Goal: Task Accomplishment & Management: Manage account settings

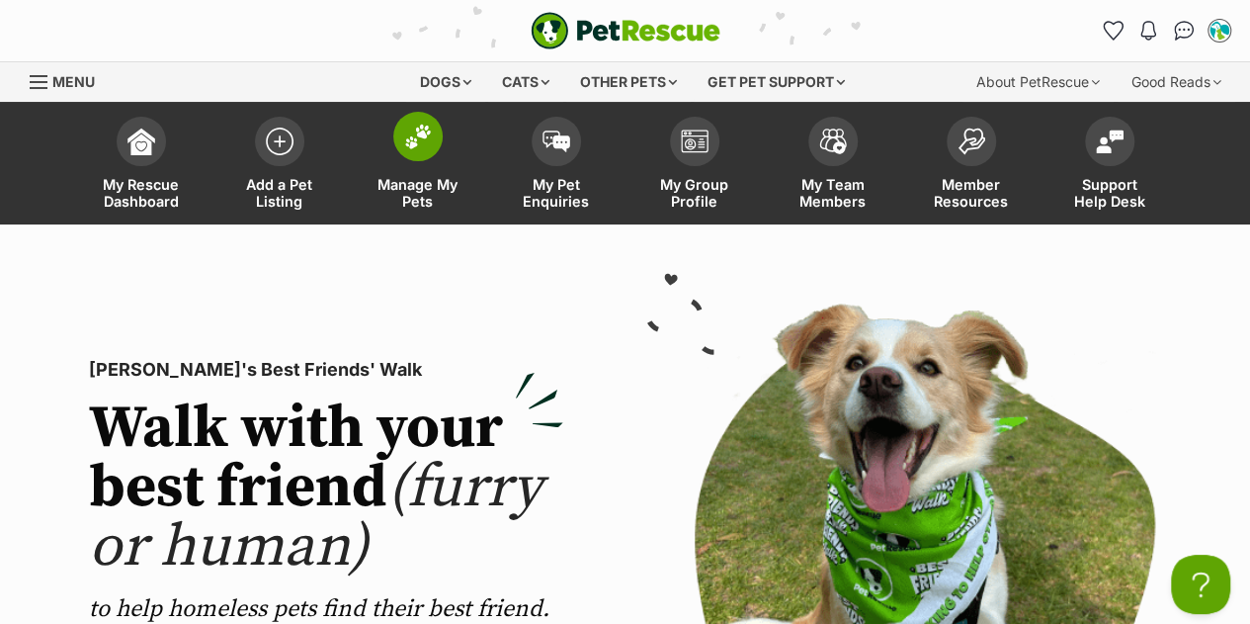
click at [441, 214] on link "Manage My Pets" at bounding box center [418, 166] width 138 height 118
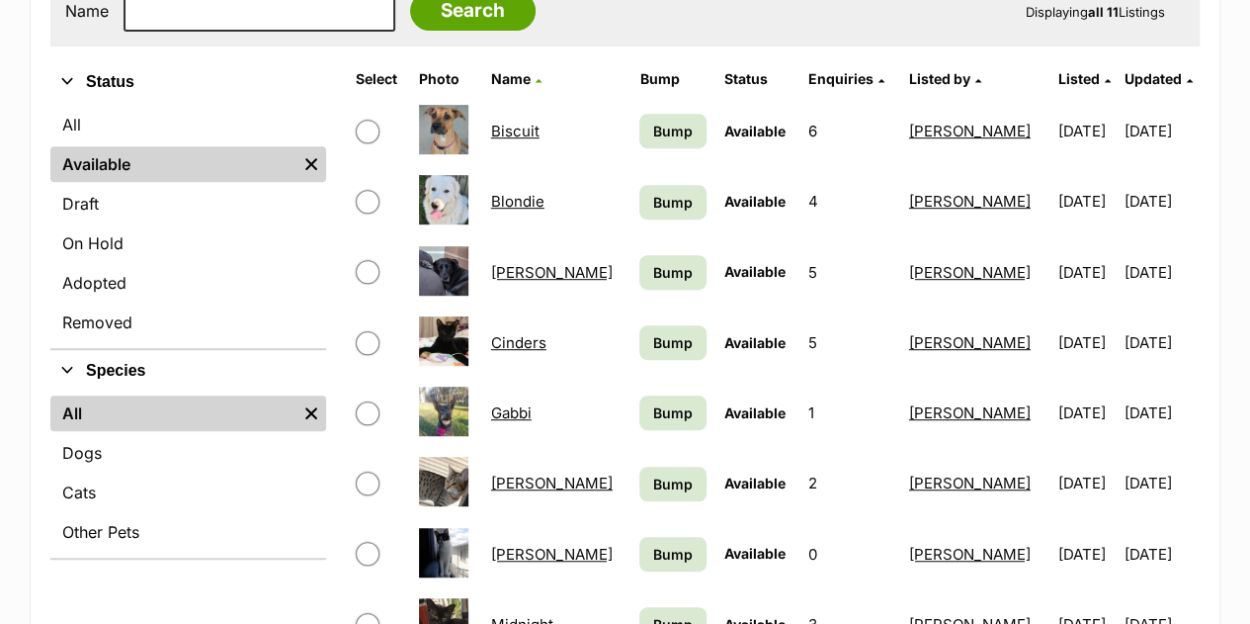
scroll to position [435, 0]
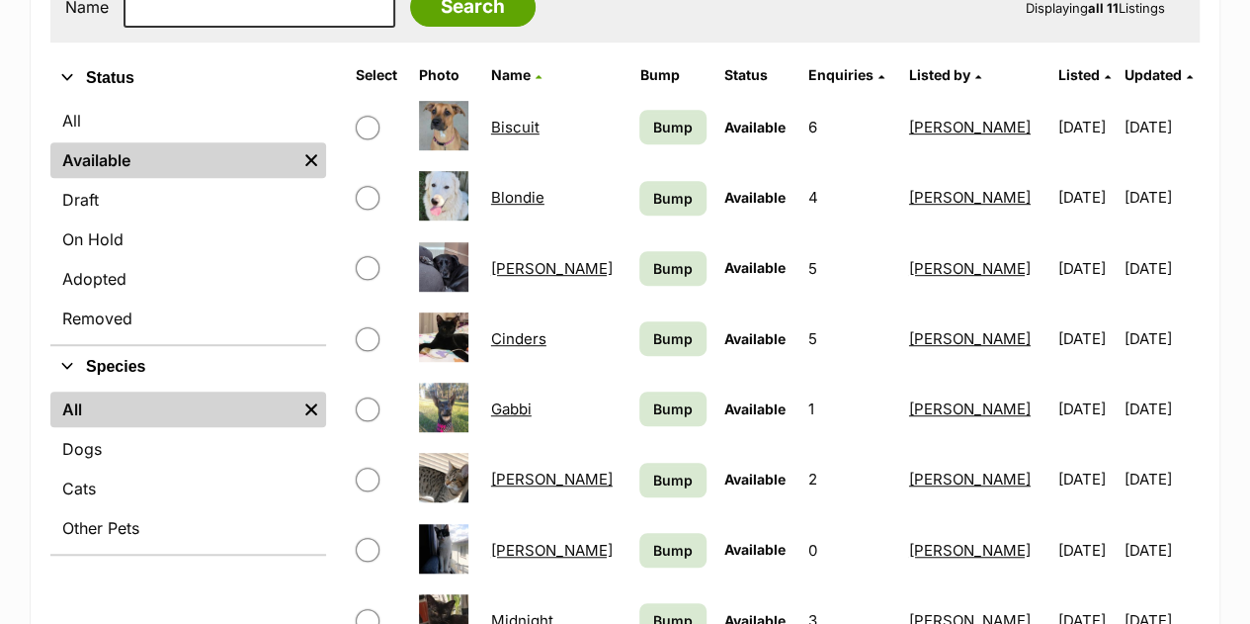
click at [510, 403] on link "Gabbi" at bounding box center [511, 408] width 41 height 19
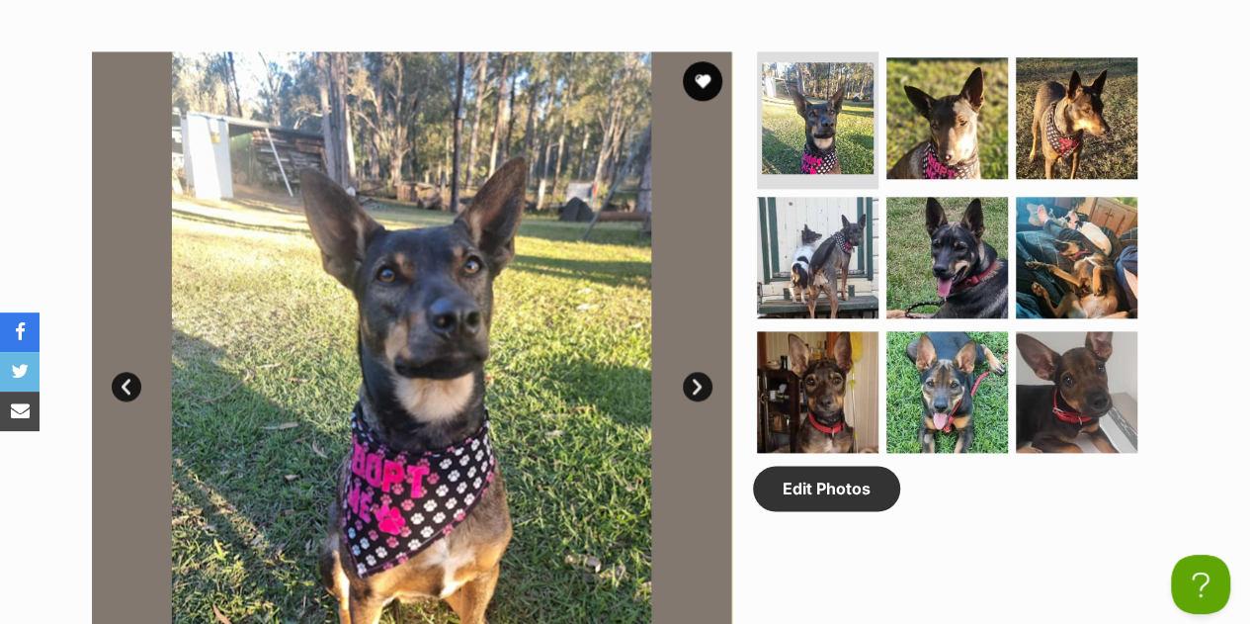
scroll to position [1008, 0]
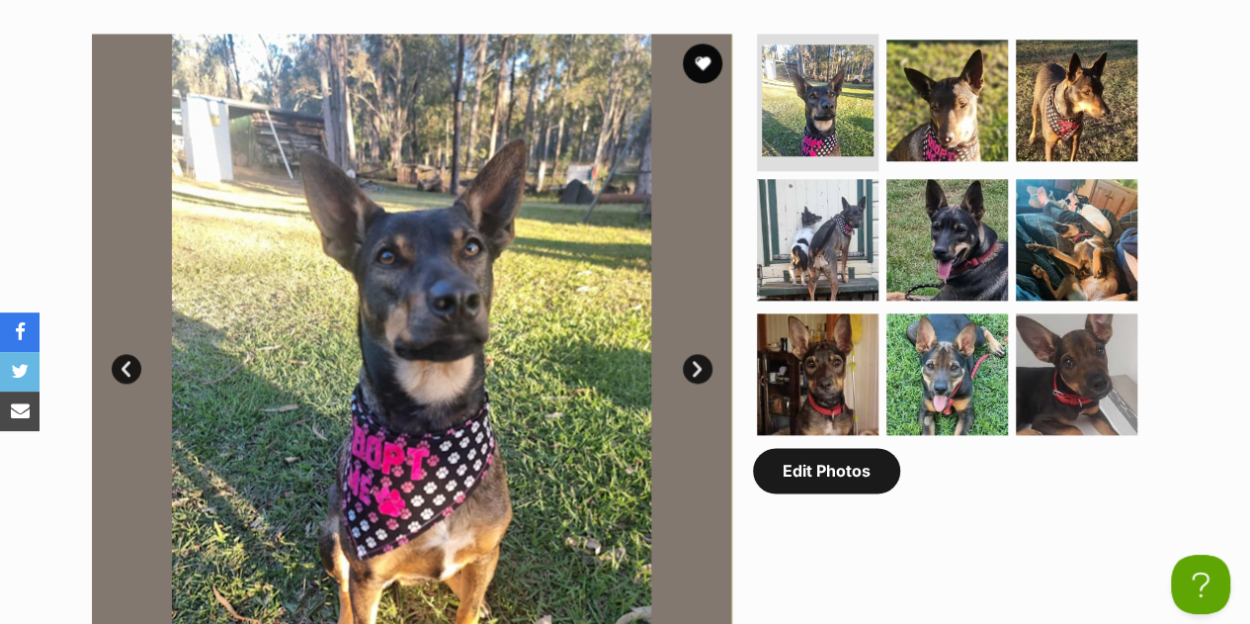
click at [771, 493] on link "Edit Photos" at bounding box center [826, 470] width 147 height 45
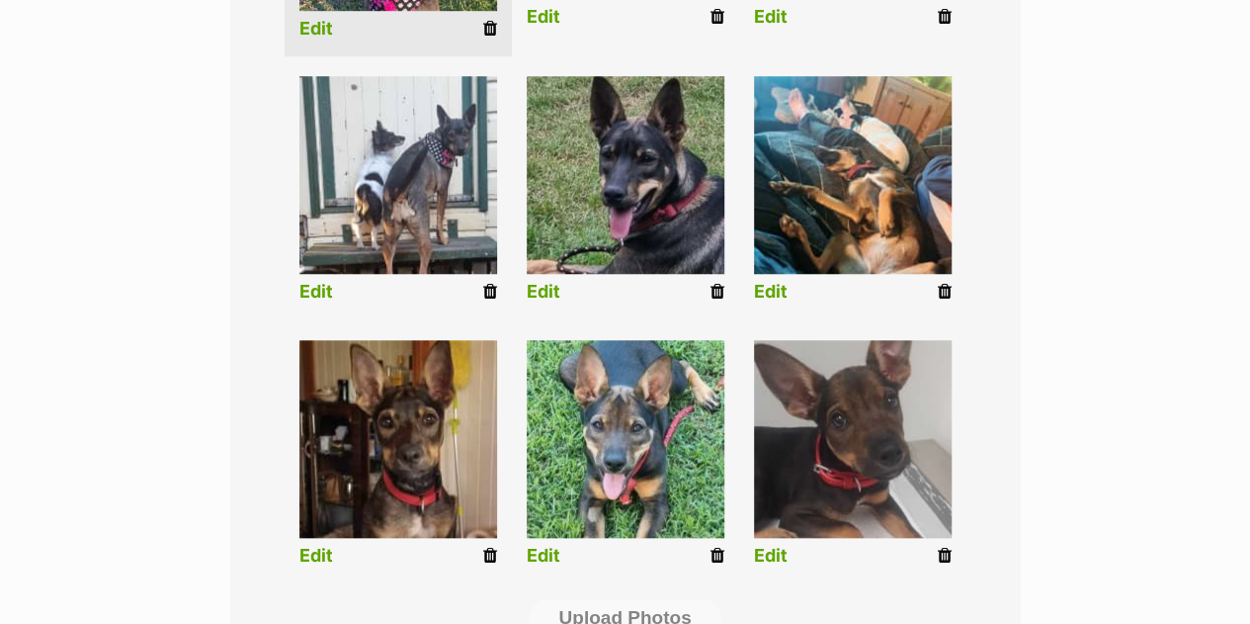
scroll to position [729, 0]
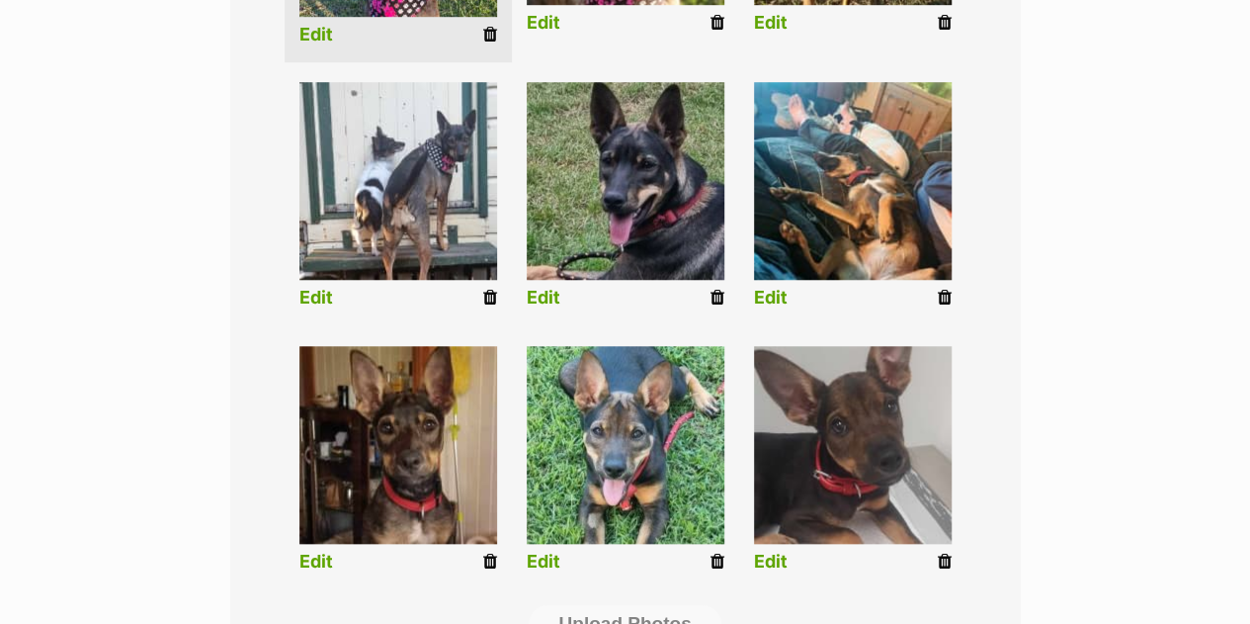
click at [712, 303] on icon at bounding box center [718, 298] width 14 height 18
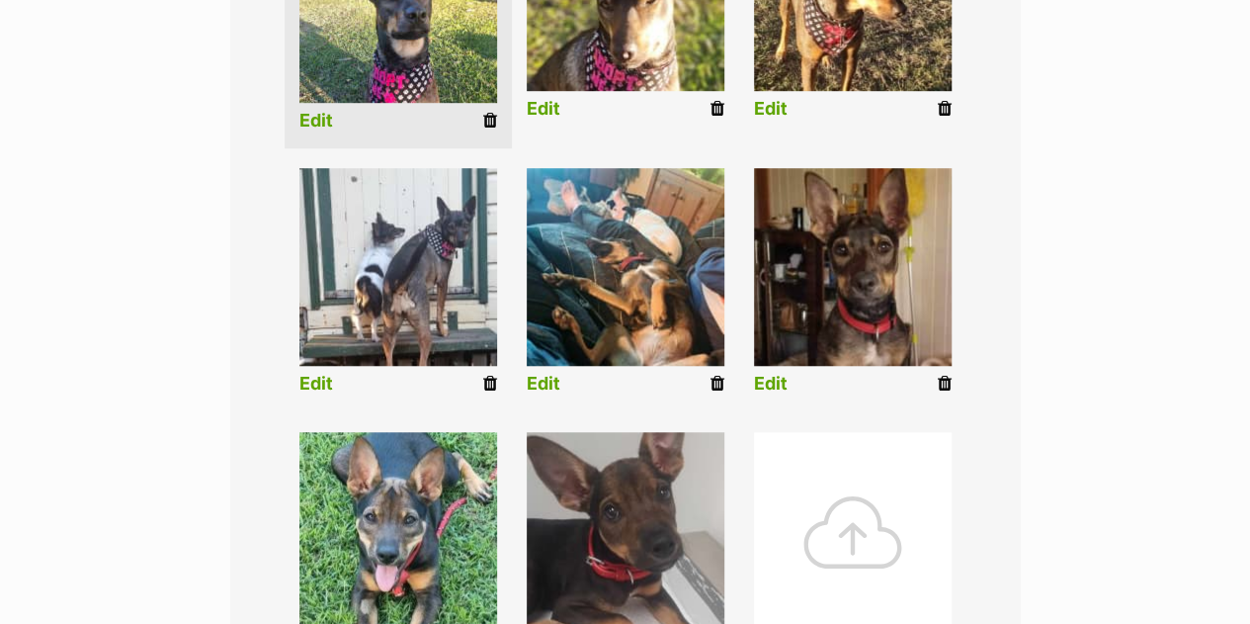
scroll to position [640, 0]
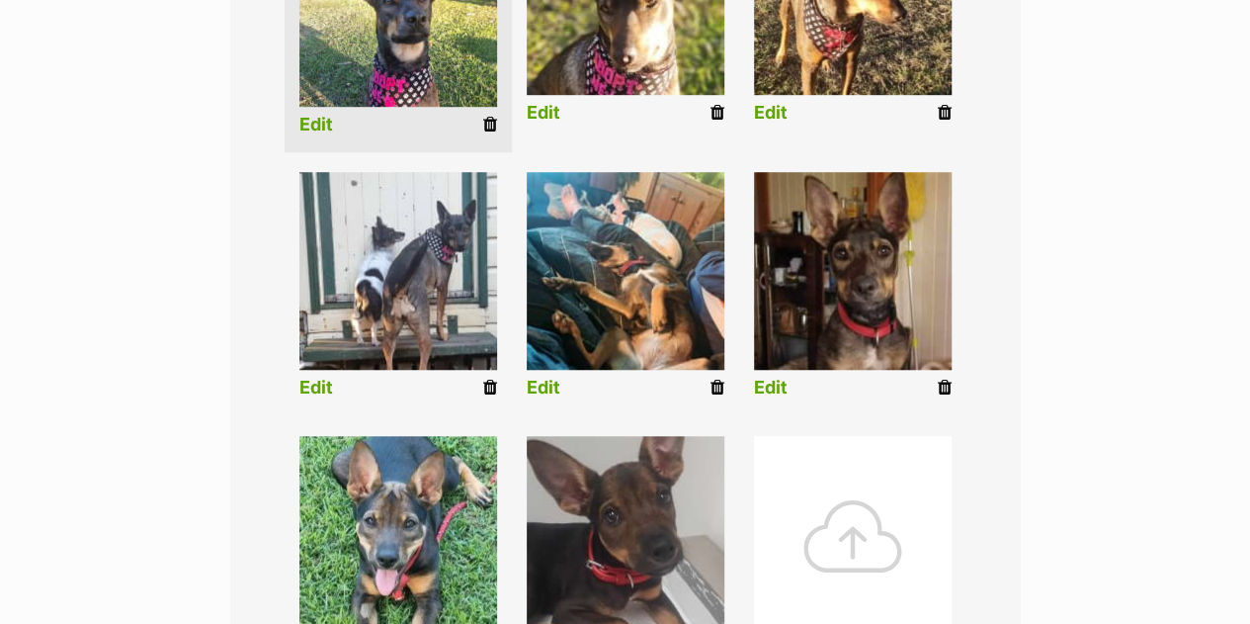
drag, startPoint x: 718, startPoint y: 389, endPoint x: 728, endPoint y: 74, distance: 315.5
click at [718, 389] on icon at bounding box center [718, 388] width 14 height 18
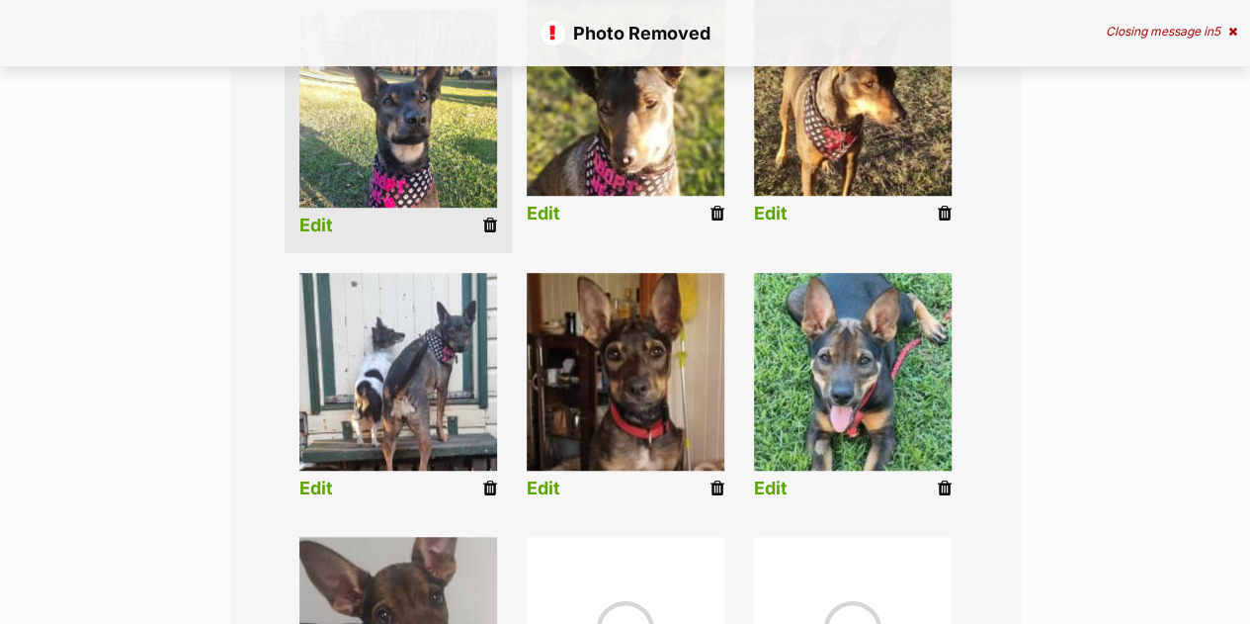
scroll to position [540, 0]
click at [718, 493] on icon at bounding box center [718, 487] width 14 height 18
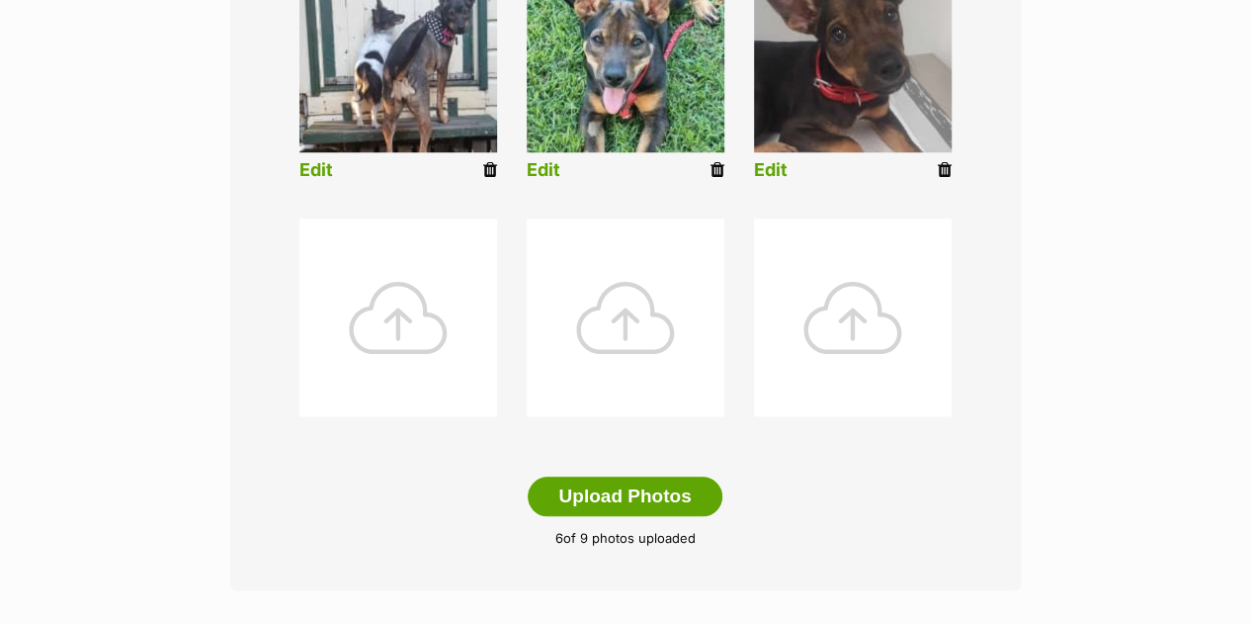
scroll to position [858, 0]
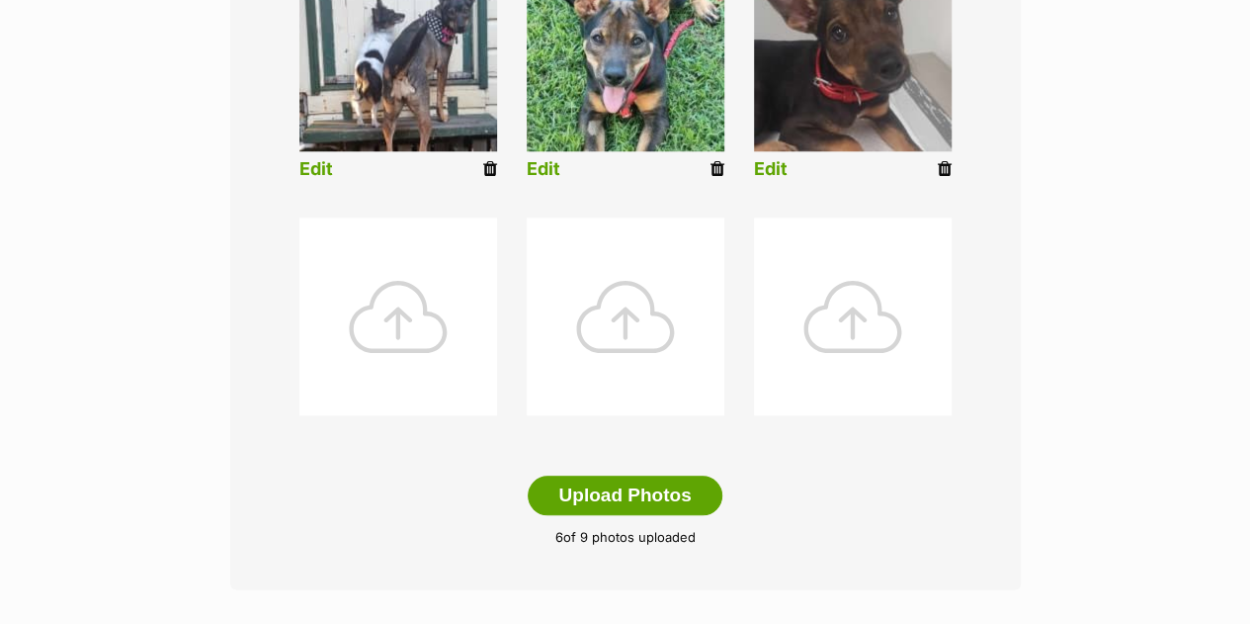
click at [714, 179] on link at bounding box center [718, 169] width 14 height 21
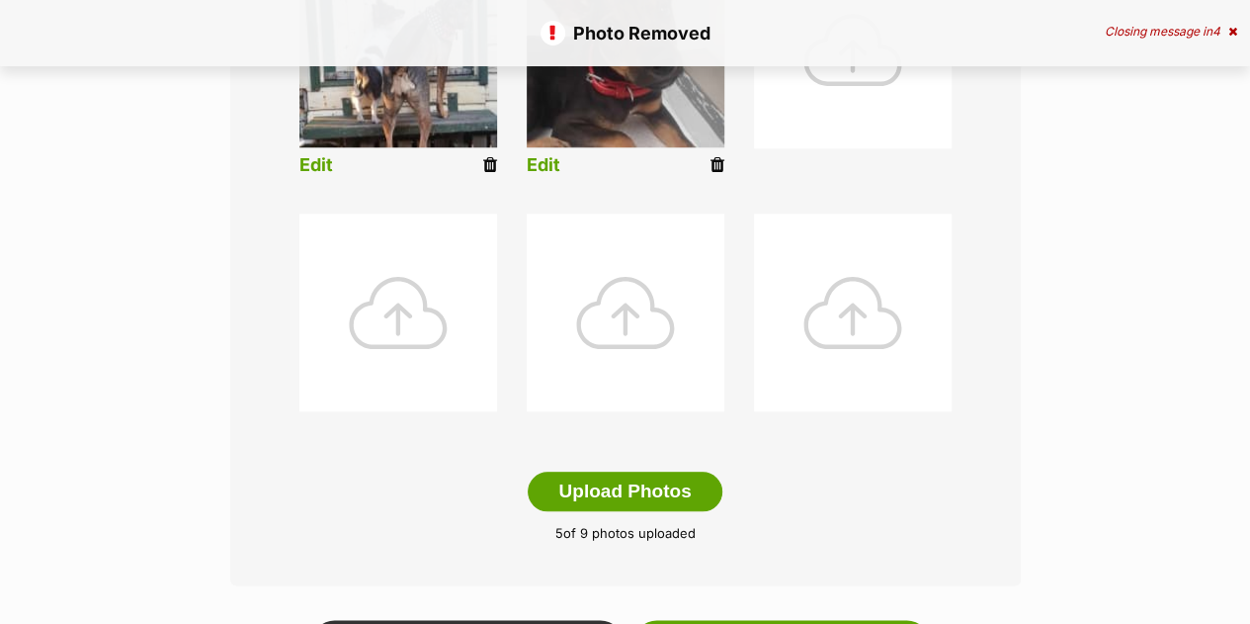
scroll to position [863, 0]
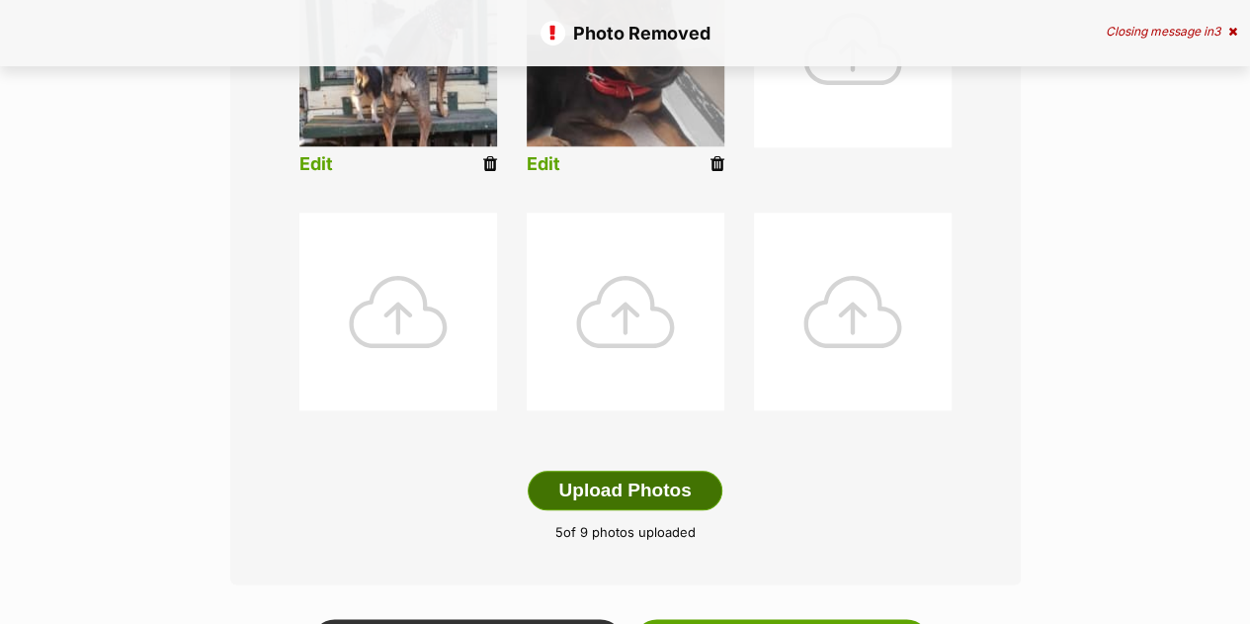
click at [611, 495] on button "Upload Photos" at bounding box center [625, 490] width 194 height 40
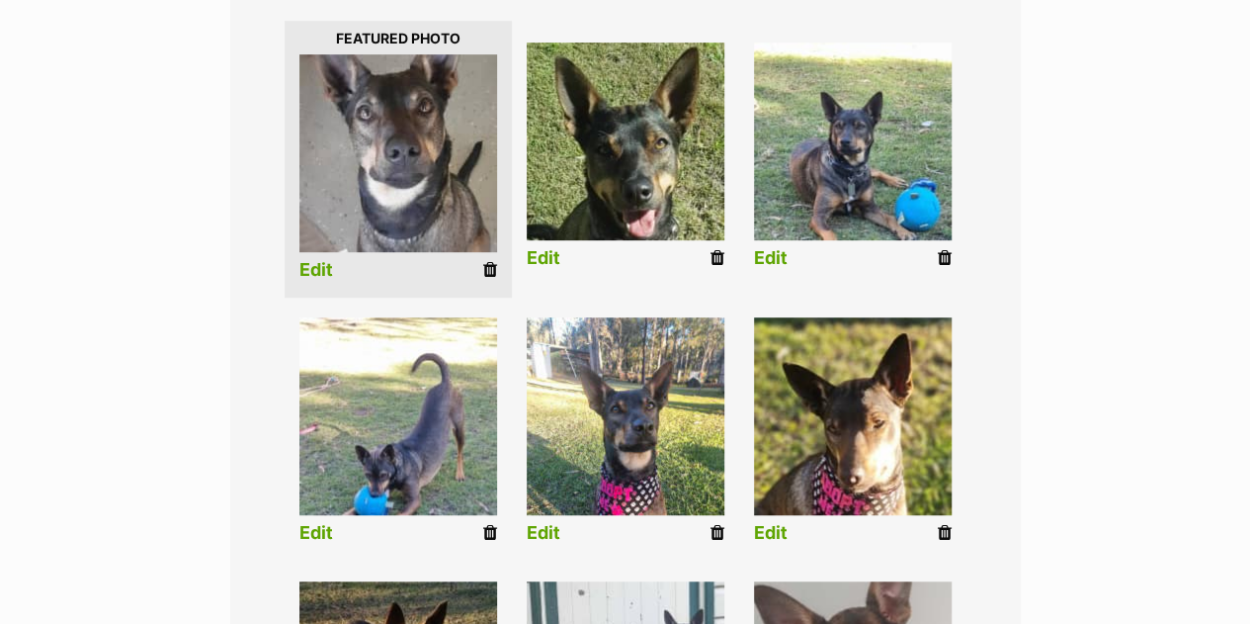
scroll to position [474, 0]
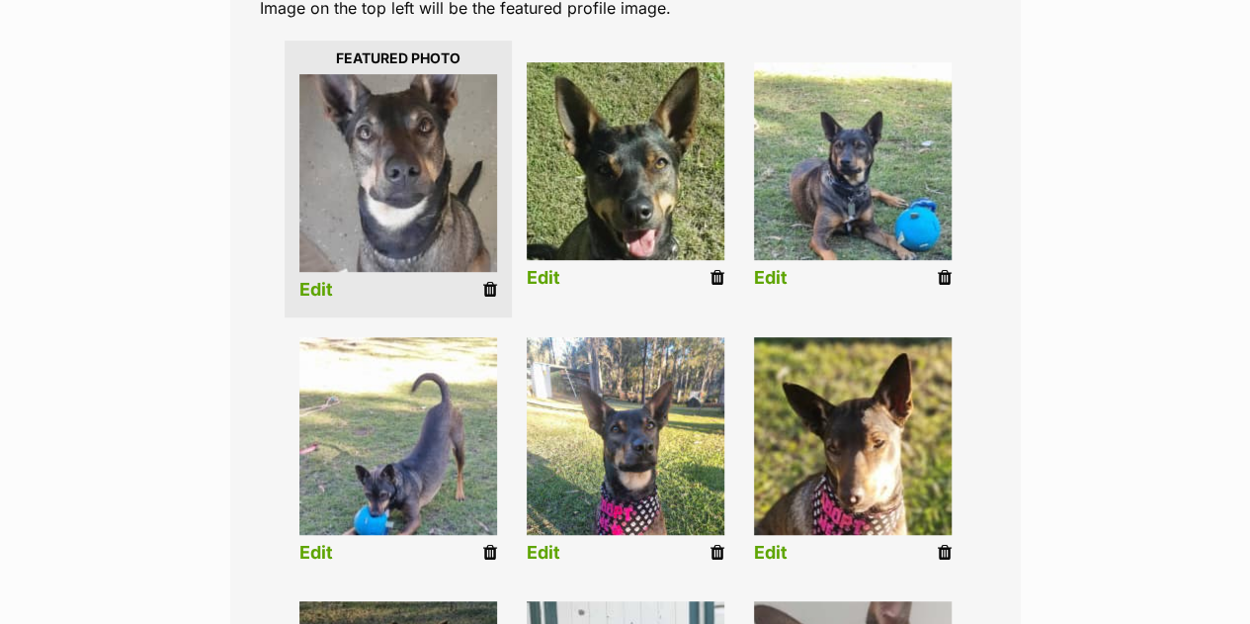
click at [538, 287] on link "Edit" at bounding box center [544, 278] width 34 height 21
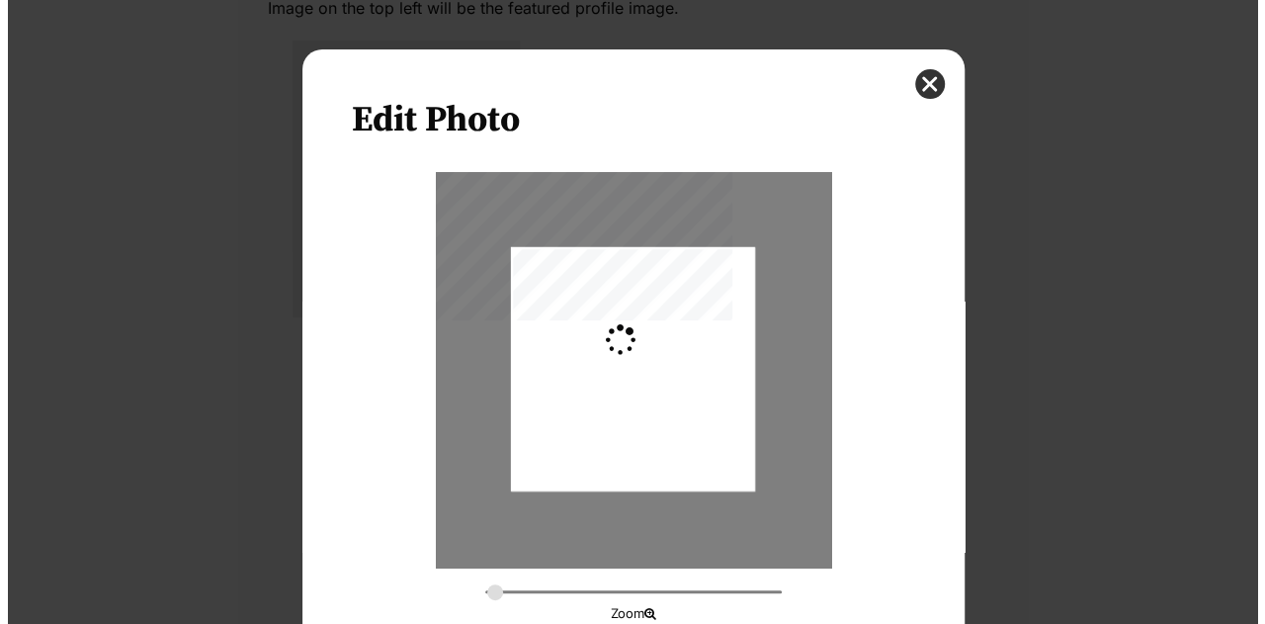
scroll to position [0, 0]
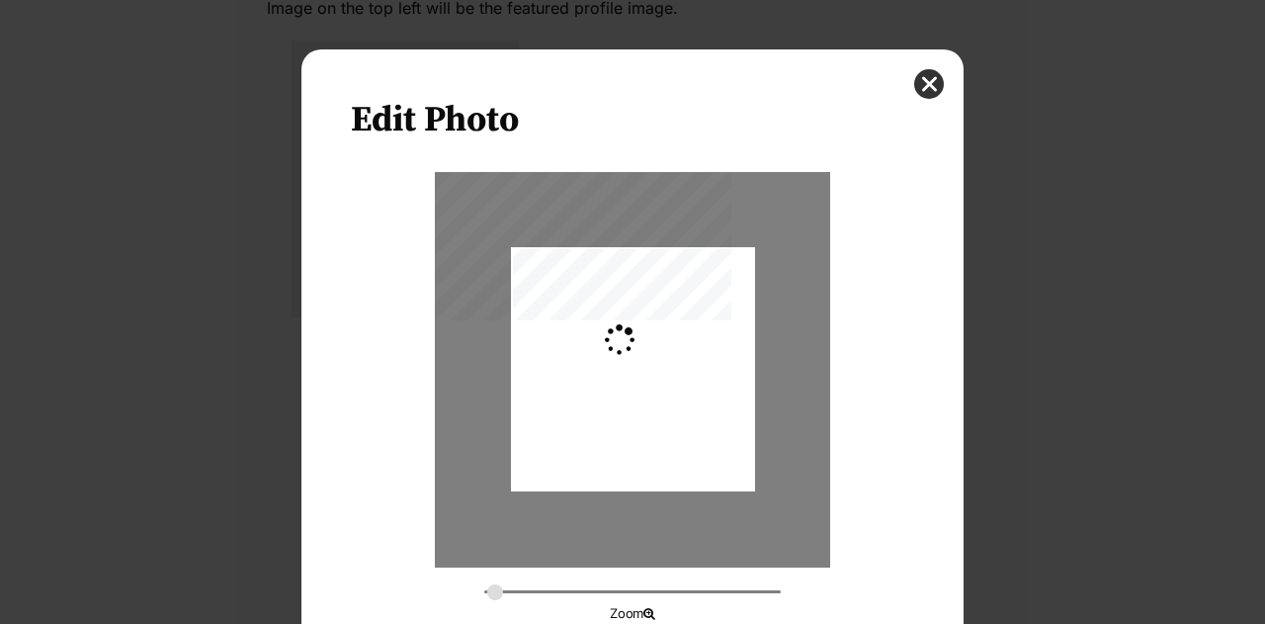
type input "0.2744"
drag, startPoint x: 575, startPoint y: 392, endPoint x: 563, endPoint y: 452, distance: 60.5
click at [563, 452] on div "Dialog Window - Close (Press escape to close)" at bounding box center [633, 429] width 244 height 434
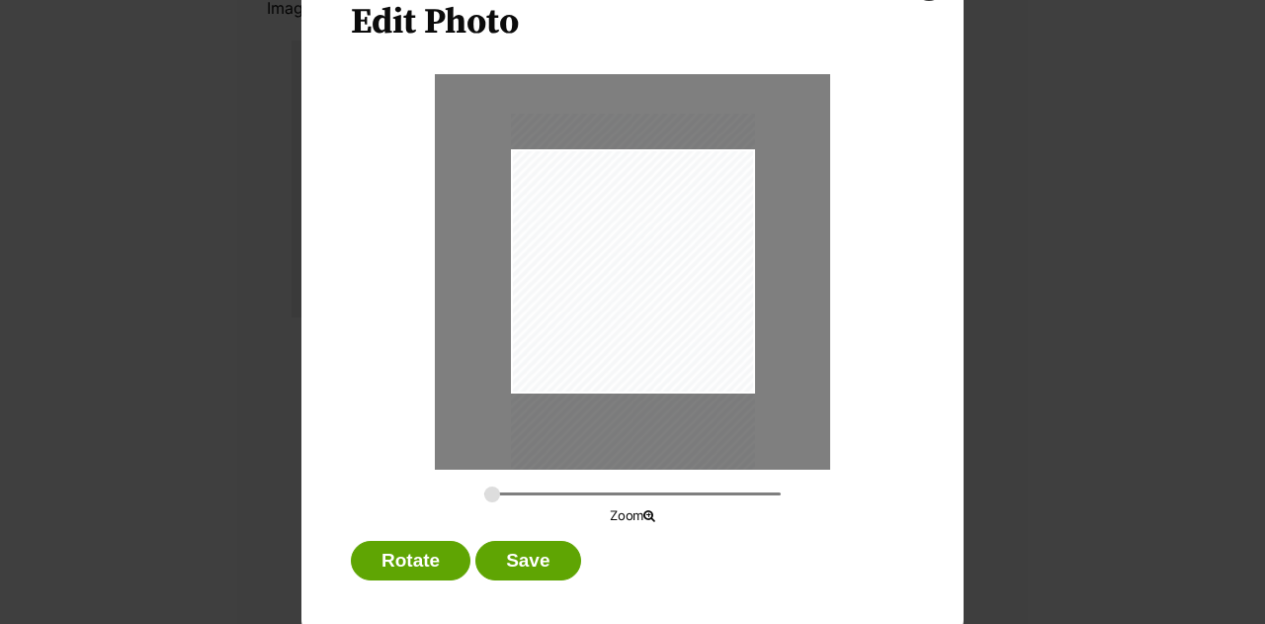
scroll to position [99, 0]
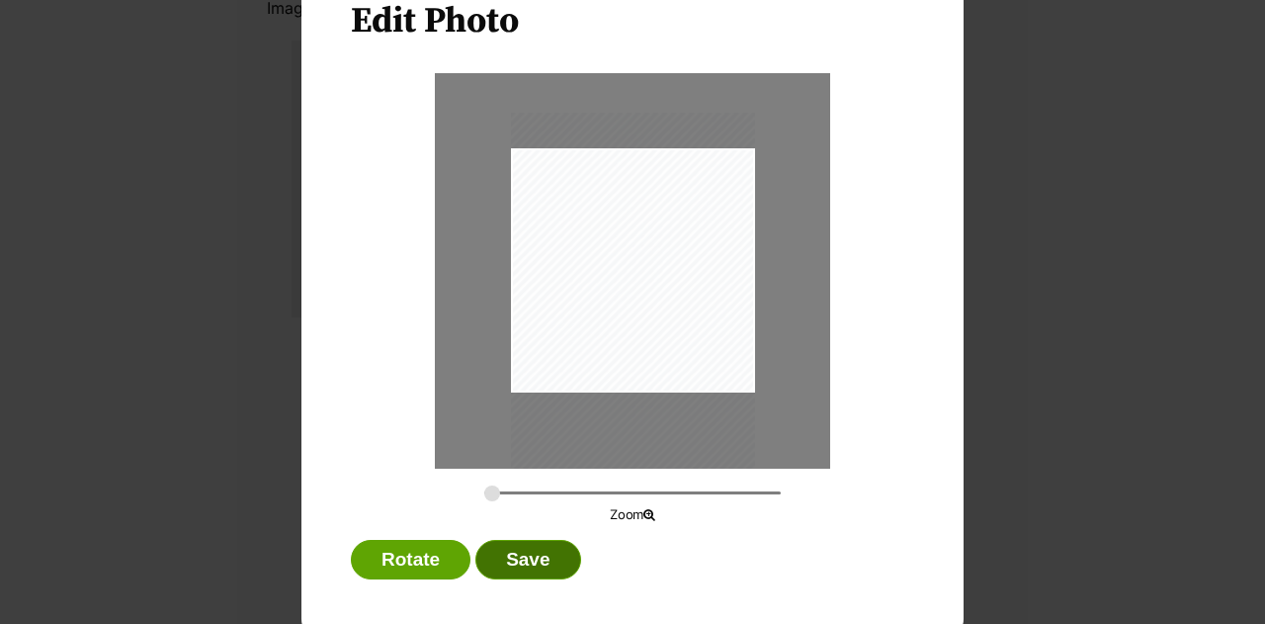
click at [536, 552] on button "Save" at bounding box center [527, 560] width 105 height 40
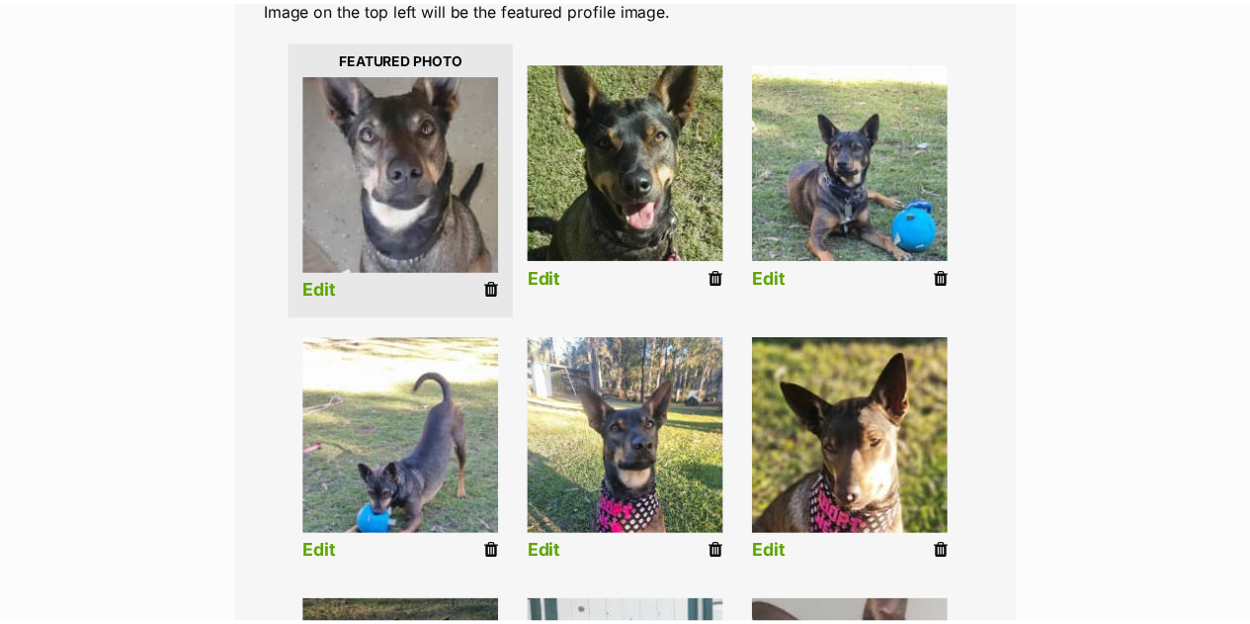
scroll to position [474, 0]
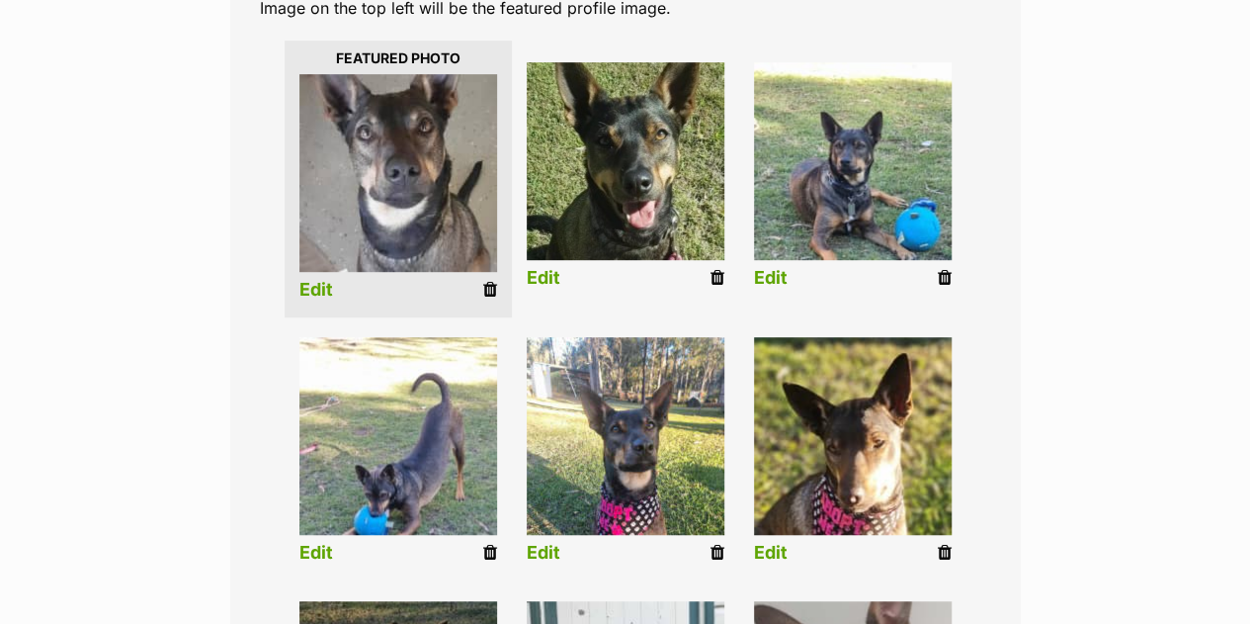
click at [314, 286] on link "Edit" at bounding box center [316, 290] width 34 height 21
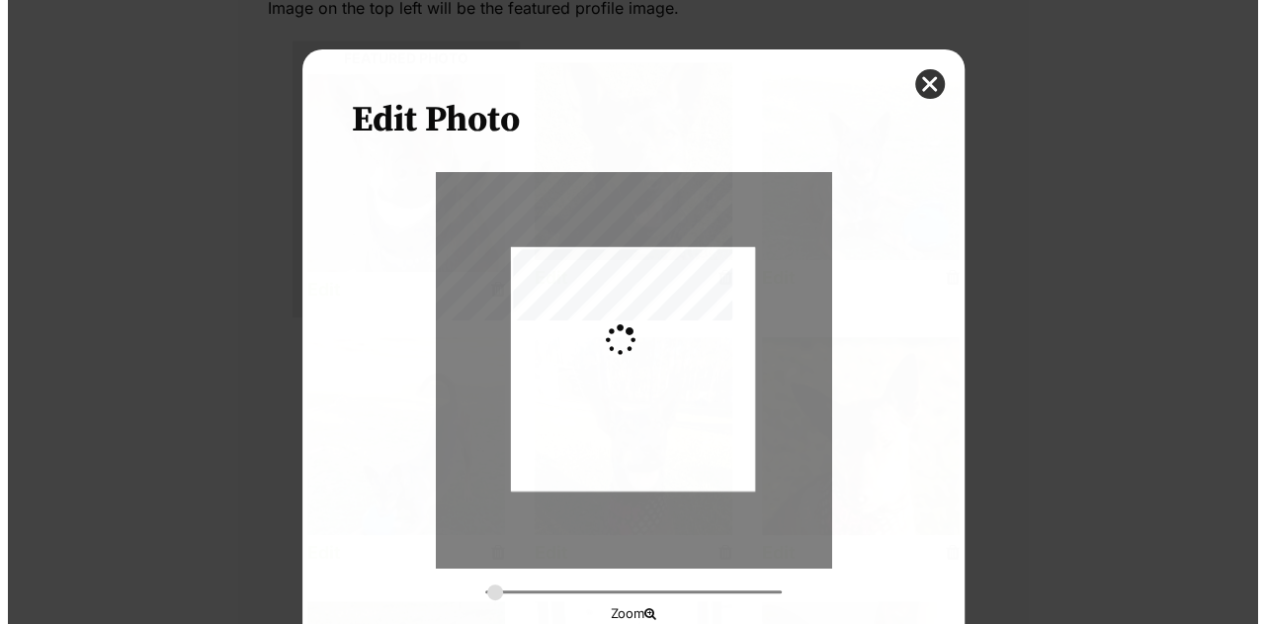
scroll to position [0, 0]
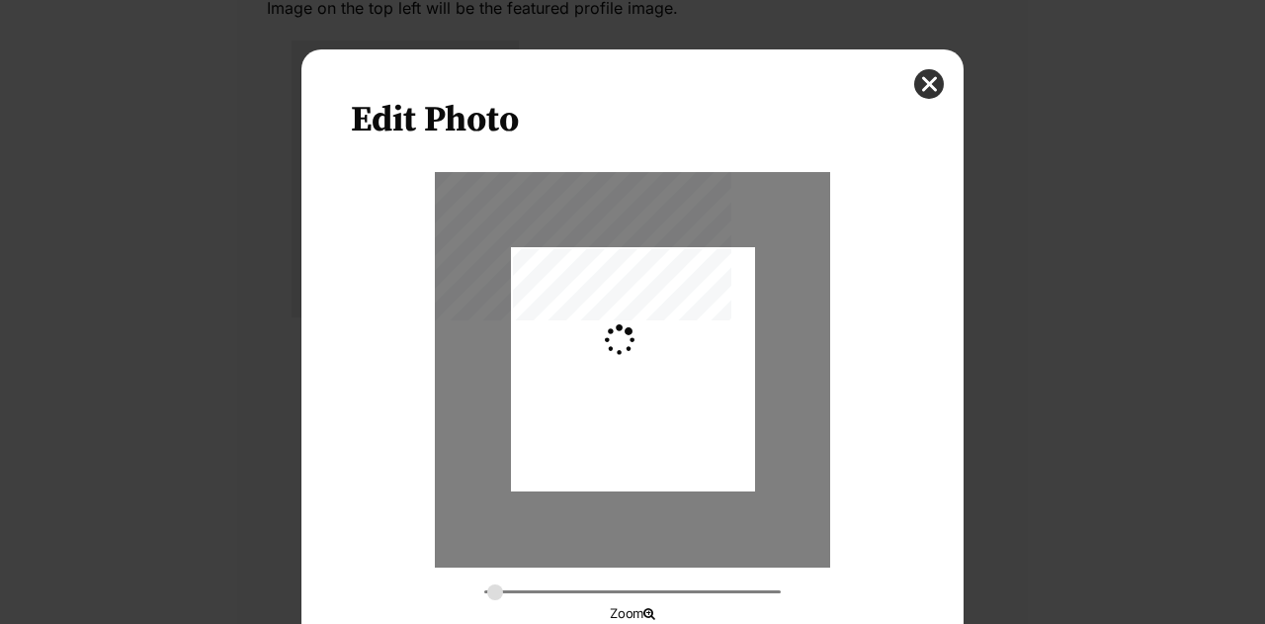
type input "0.2744"
drag, startPoint x: 609, startPoint y: 383, endPoint x: 602, endPoint y: 445, distance: 62.7
click at [602, 445] on div "Dialog Window - Close (Press escape to close)" at bounding box center [633, 431] width 244 height 503
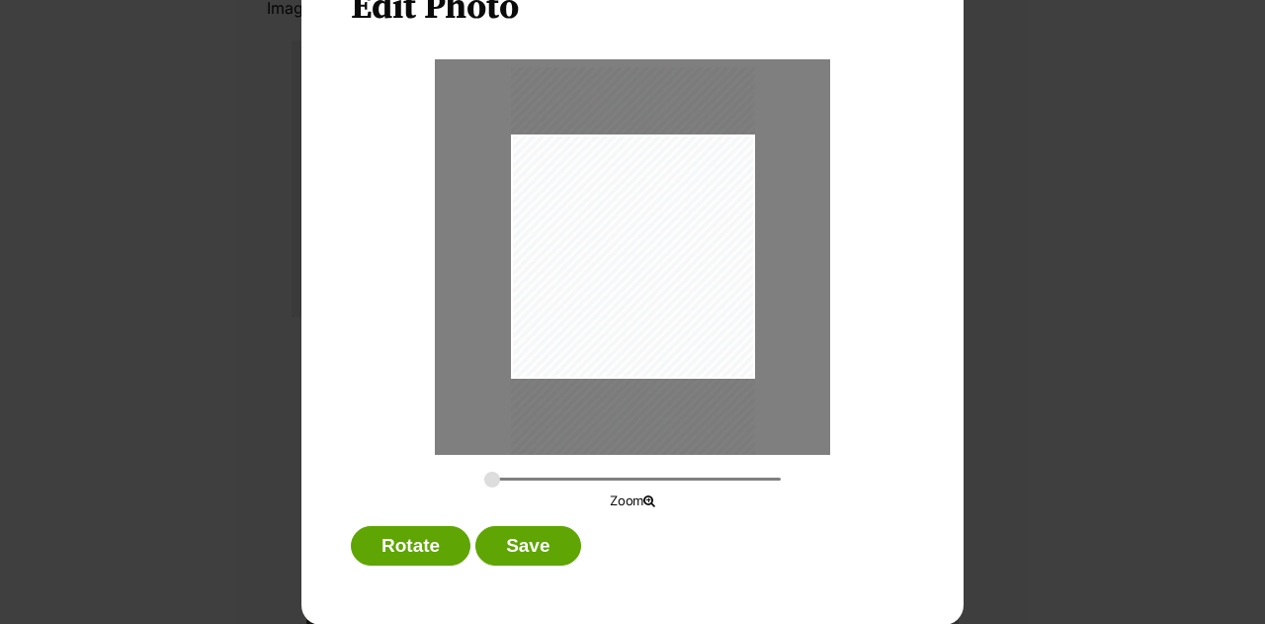
scroll to position [110, 0]
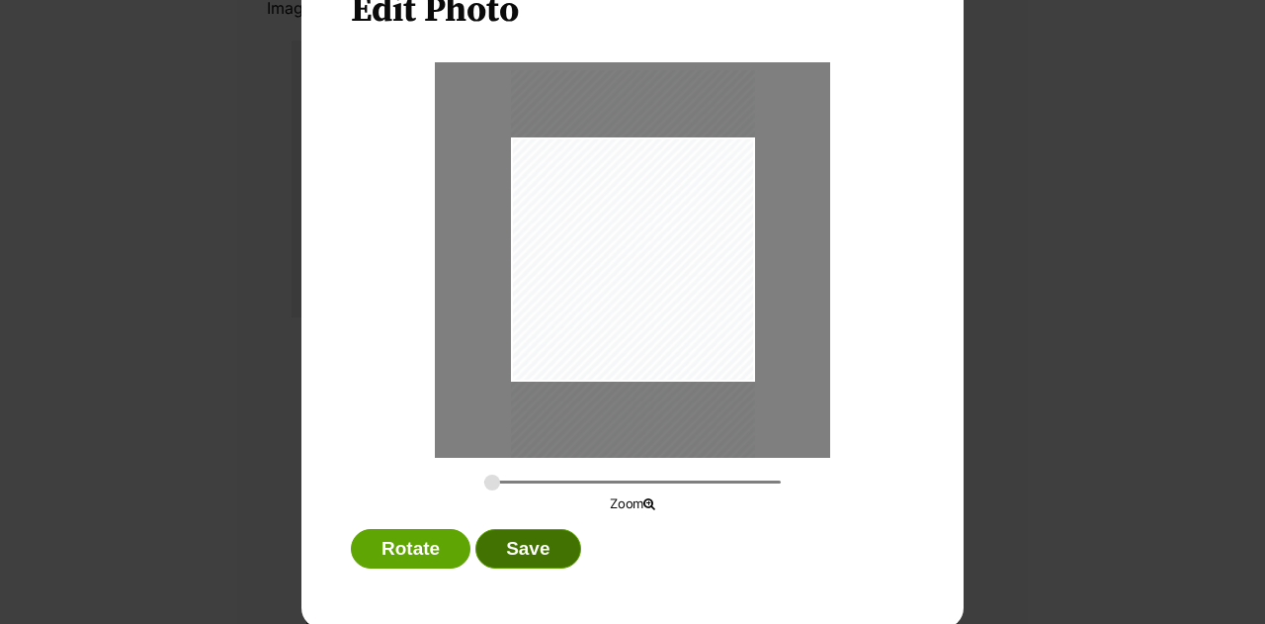
click at [515, 536] on button "Save" at bounding box center [527, 549] width 105 height 40
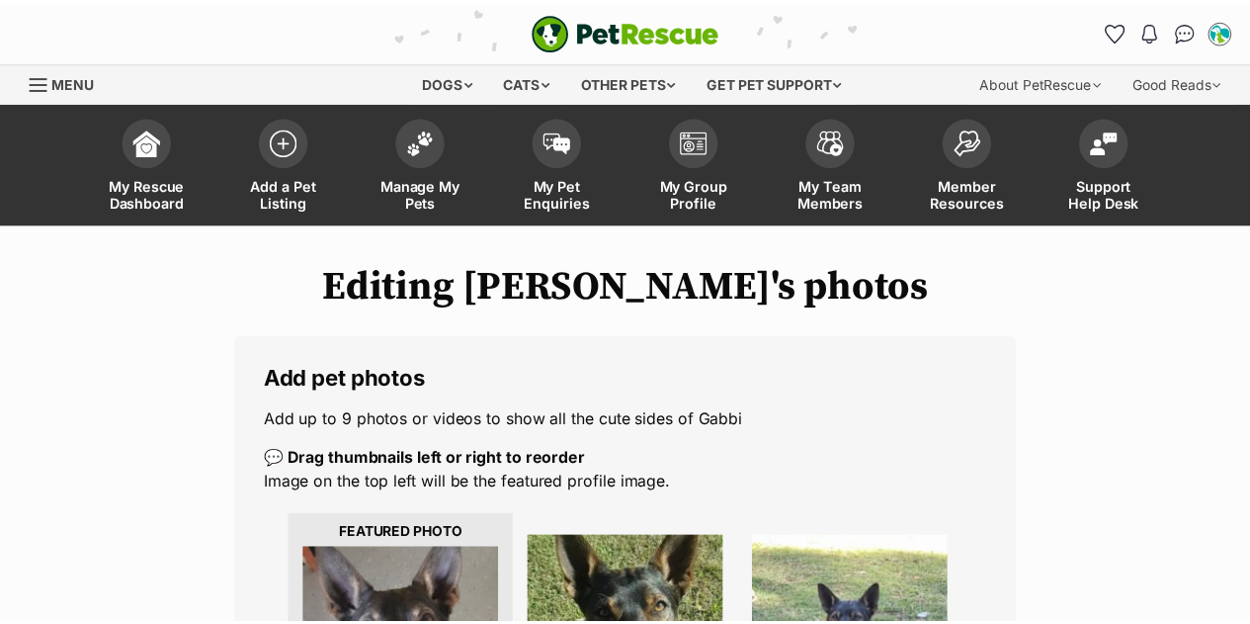
scroll to position [474, 0]
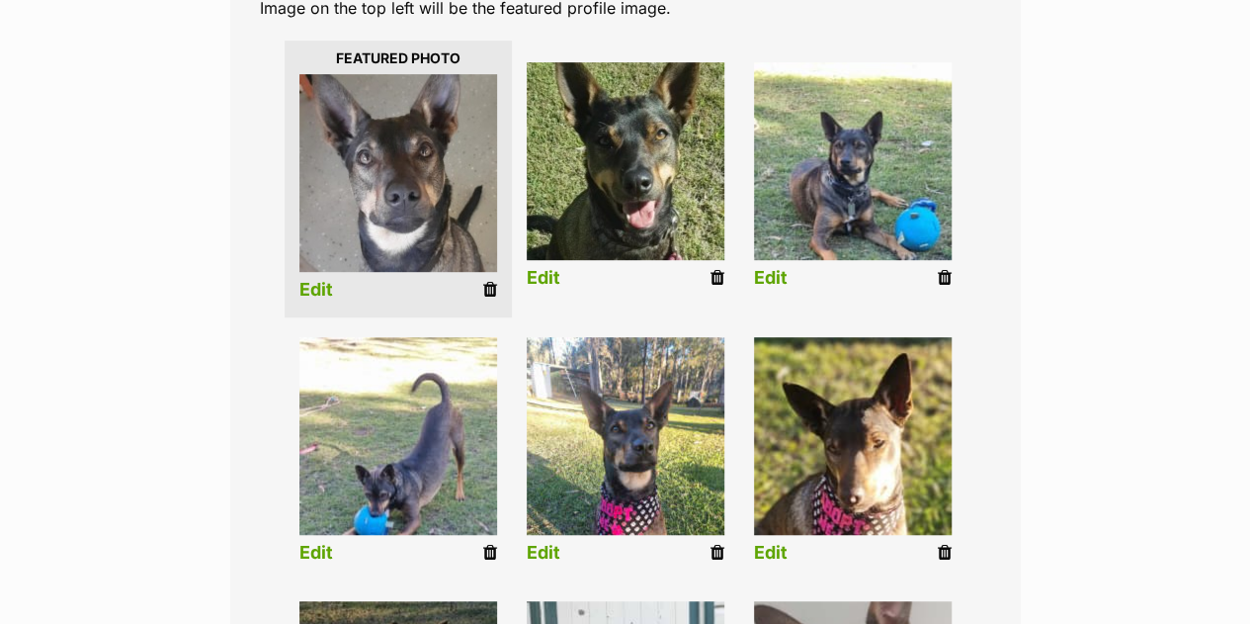
click at [781, 270] on link "Edit" at bounding box center [771, 278] width 34 height 21
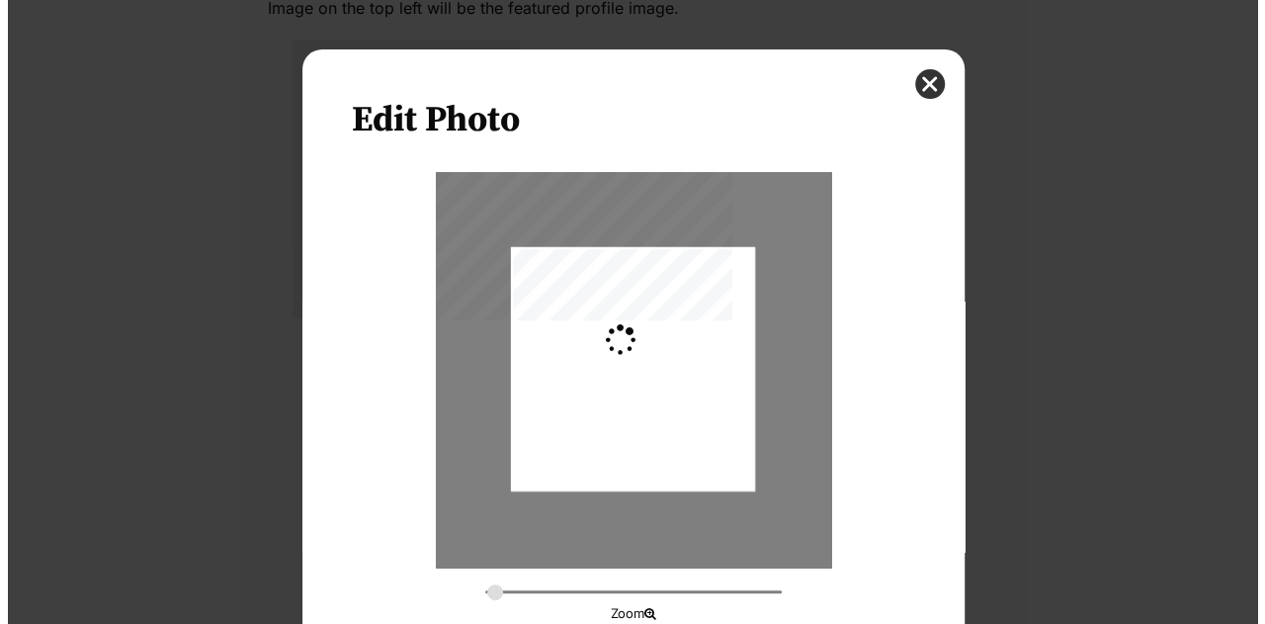
scroll to position [0, 0]
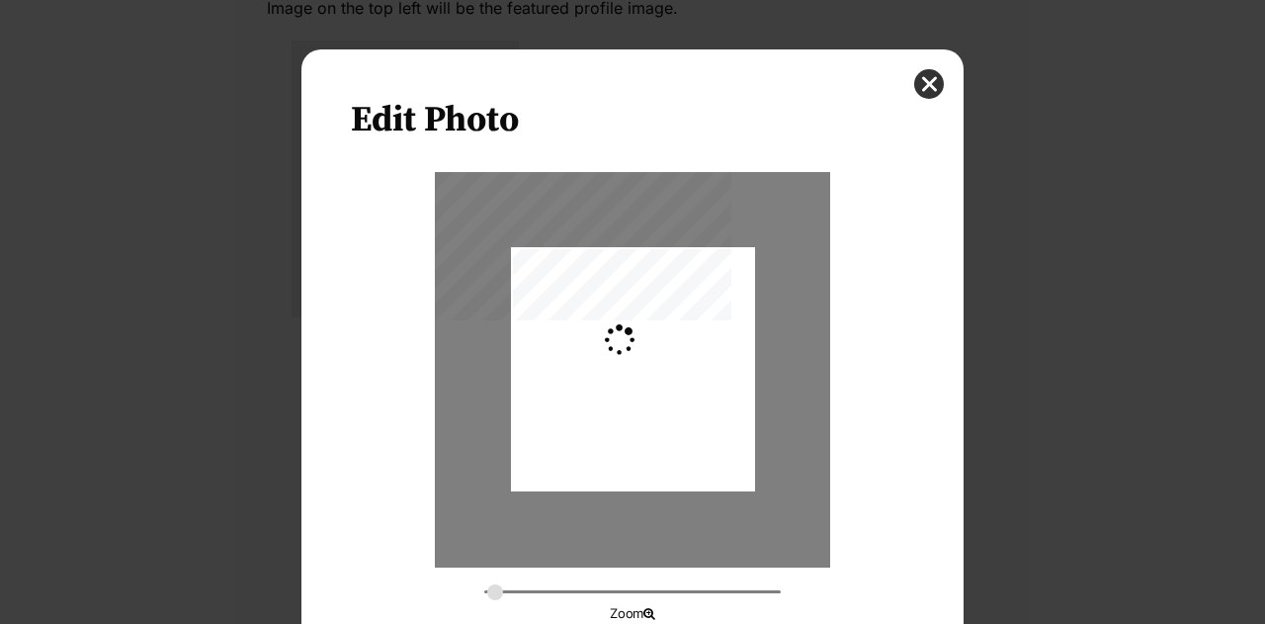
type input "0.2744"
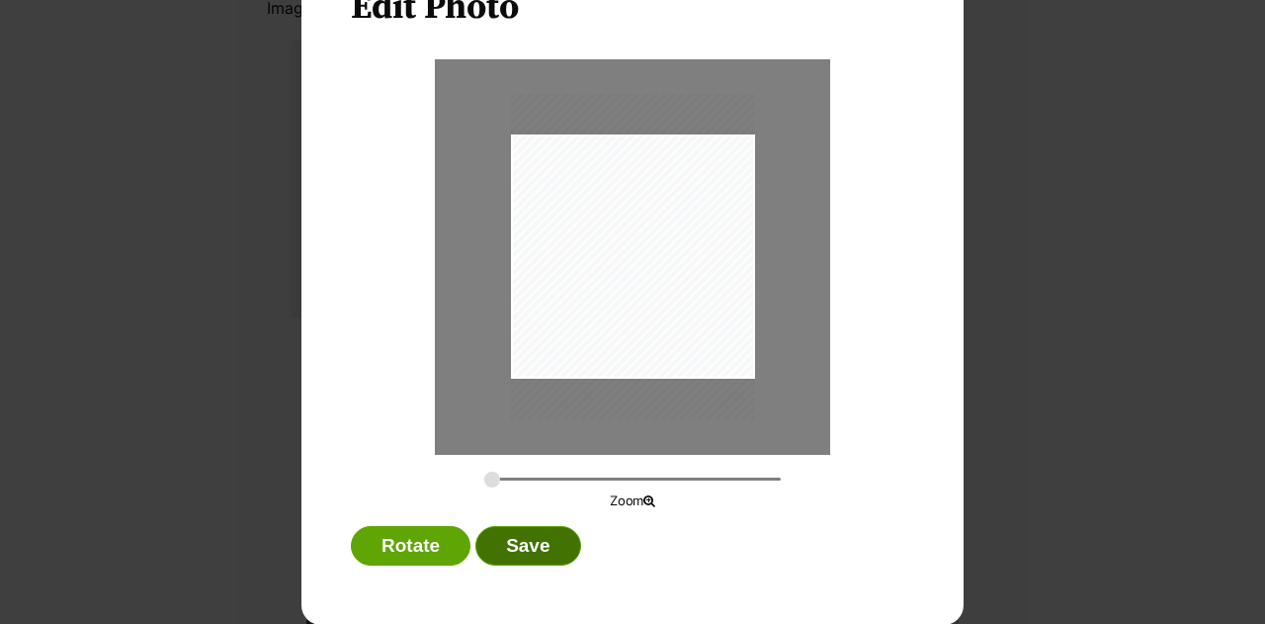
click at [504, 540] on button "Save" at bounding box center [527, 546] width 105 height 40
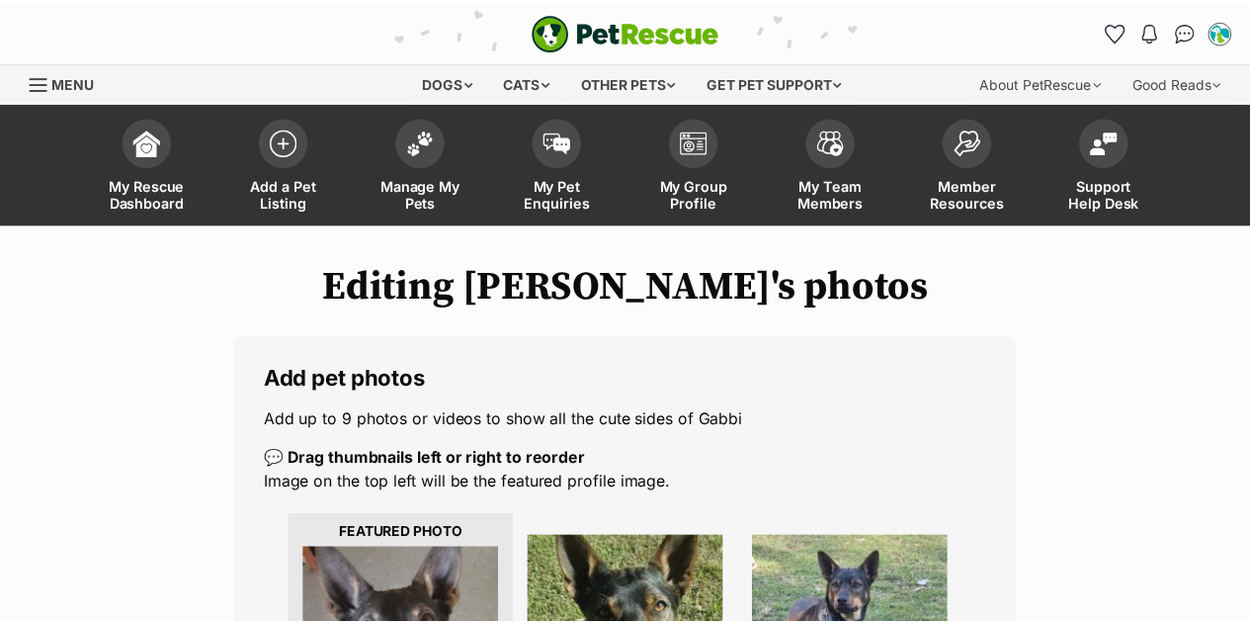
scroll to position [474, 0]
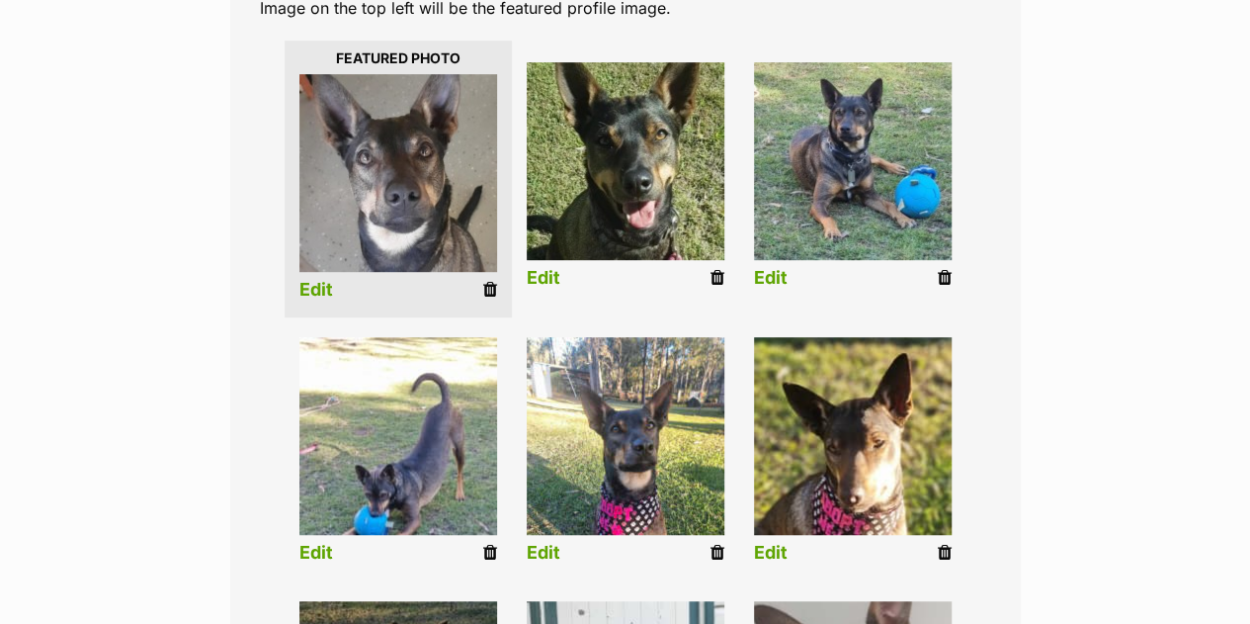
click at [301, 557] on link "Edit" at bounding box center [316, 553] width 34 height 21
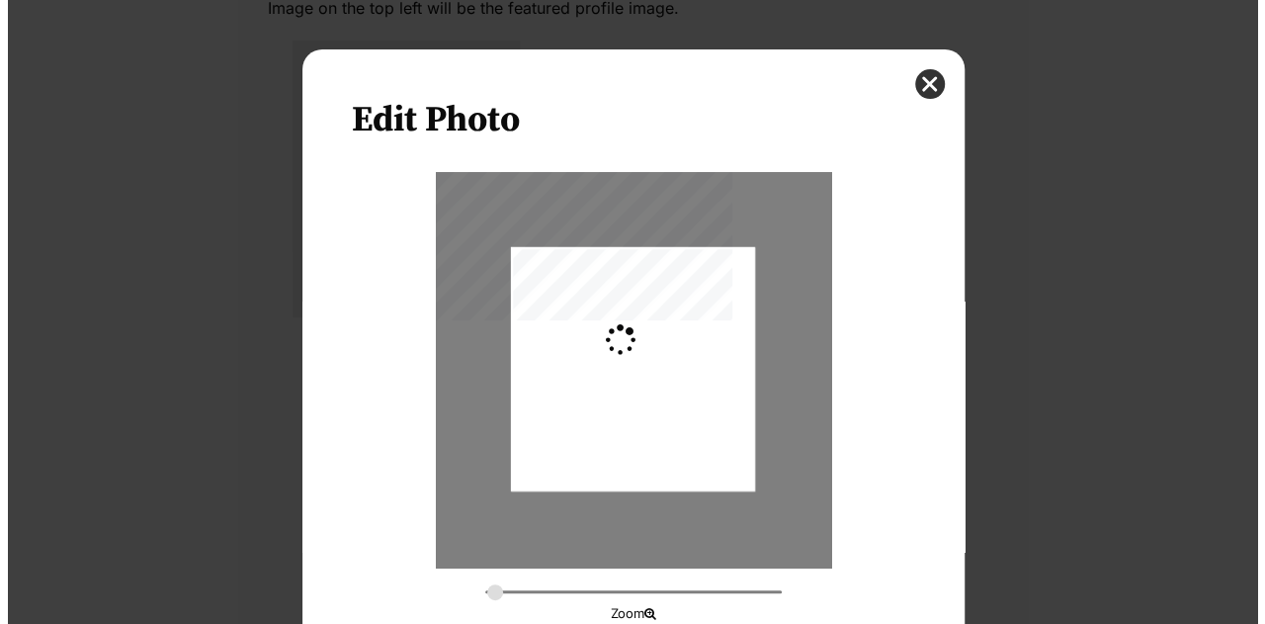
scroll to position [0, 0]
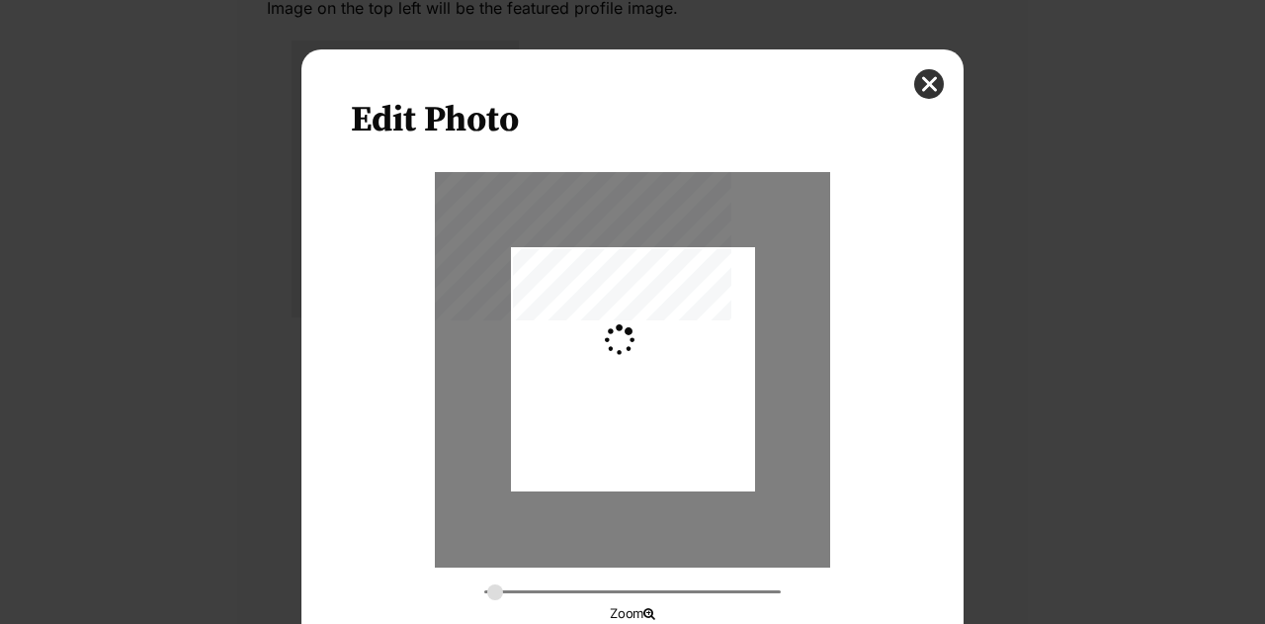
type input "0.2744"
click at [621, 425] on div "Dialog Window - Close (Press escape to close)" at bounding box center [633, 374] width 244 height 325
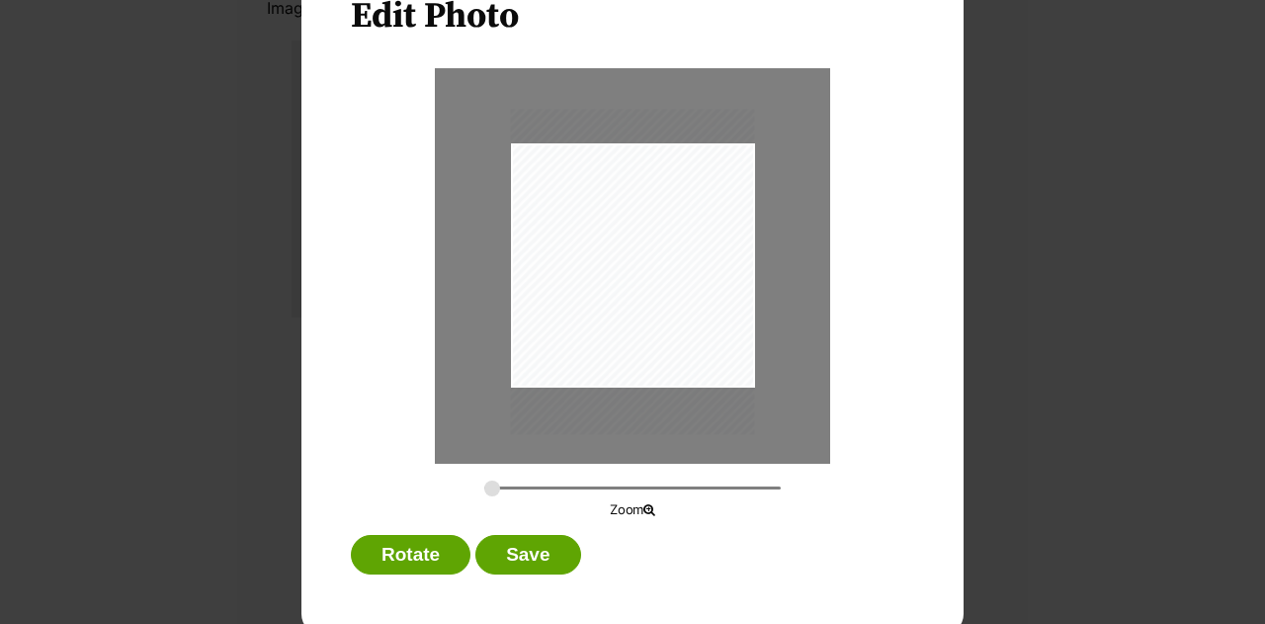
scroll to position [105, 0]
click at [511, 556] on button "Save" at bounding box center [527, 554] width 105 height 40
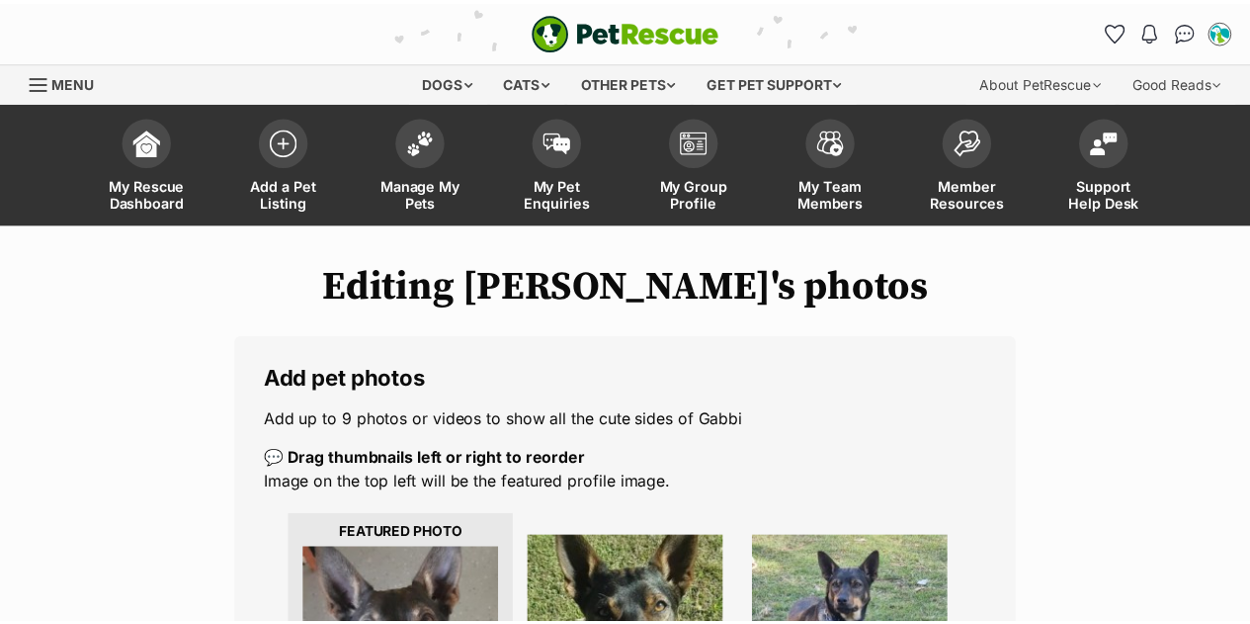
scroll to position [474, 0]
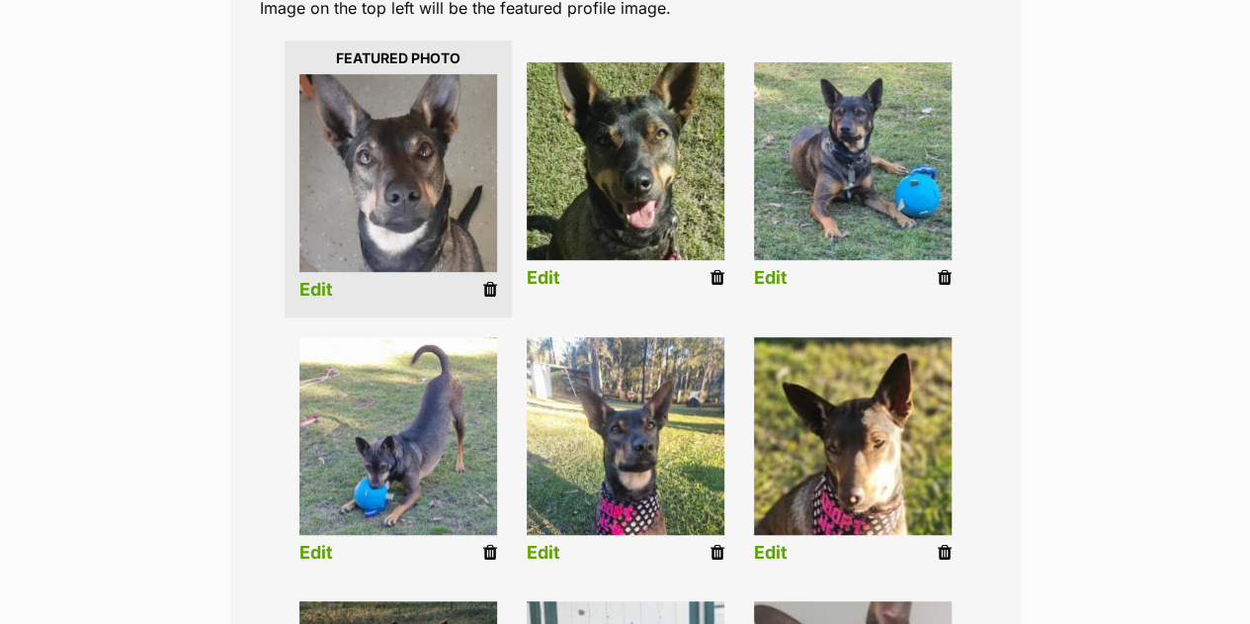
click at [538, 556] on link "Edit" at bounding box center [544, 553] width 34 height 21
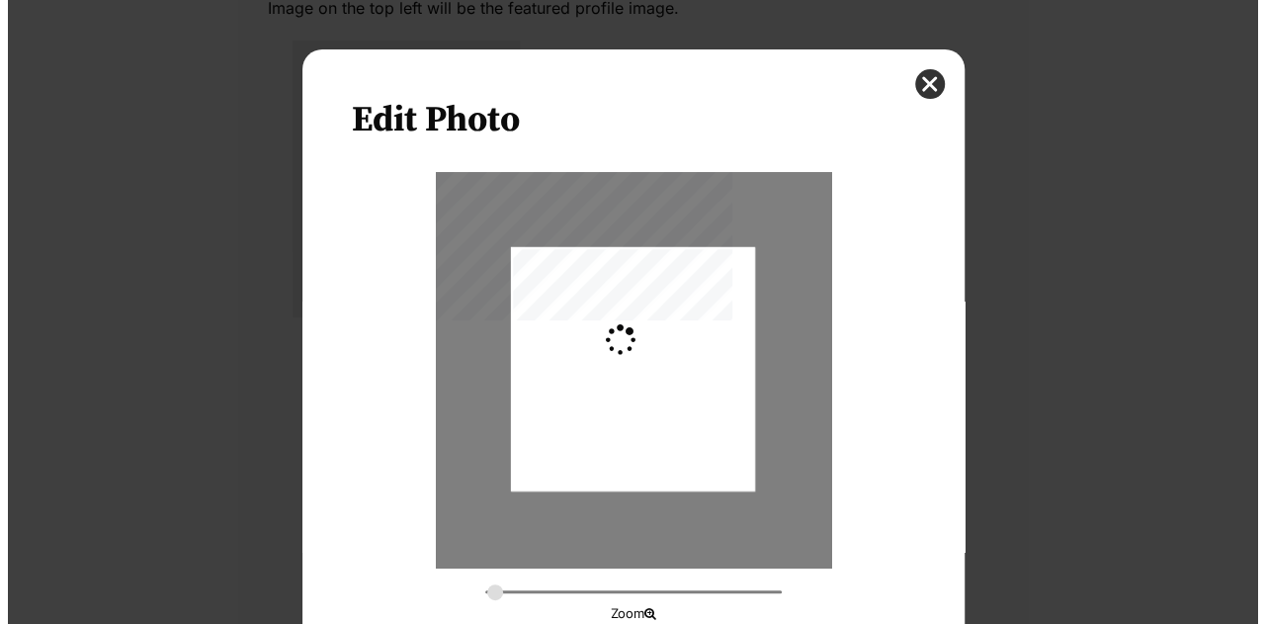
scroll to position [0, 0]
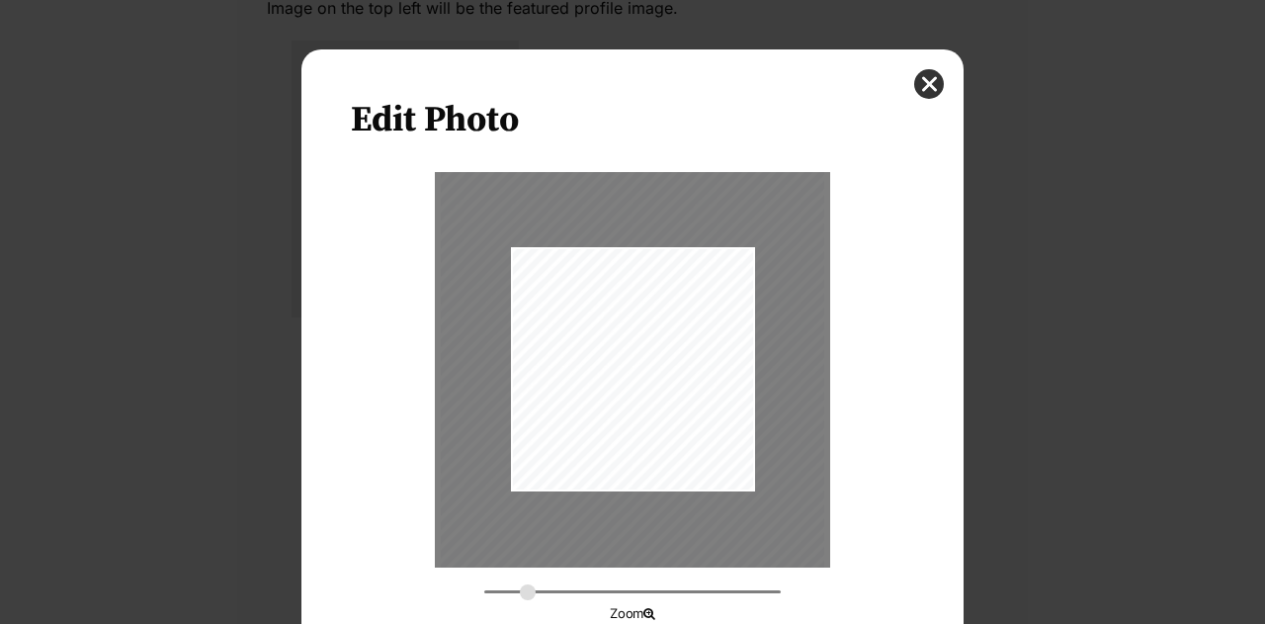
drag, startPoint x: 486, startPoint y: 592, endPoint x: 520, endPoint y: 594, distance: 33.7
type input "0.4312"
click at [520, 594] on input "Dialog Window - Close (Press escape to close)" at bounding box center [632, 591] width 297 height 19
drag, startPoint x: 666, startPoint y: 418, endPoint x: 664, endPoint y: 444, distance: 25.8
click at [664, 444] on div "Dialog Window - Close (Press escape to close)" at bounding box center [631, 394] width 384 height 511
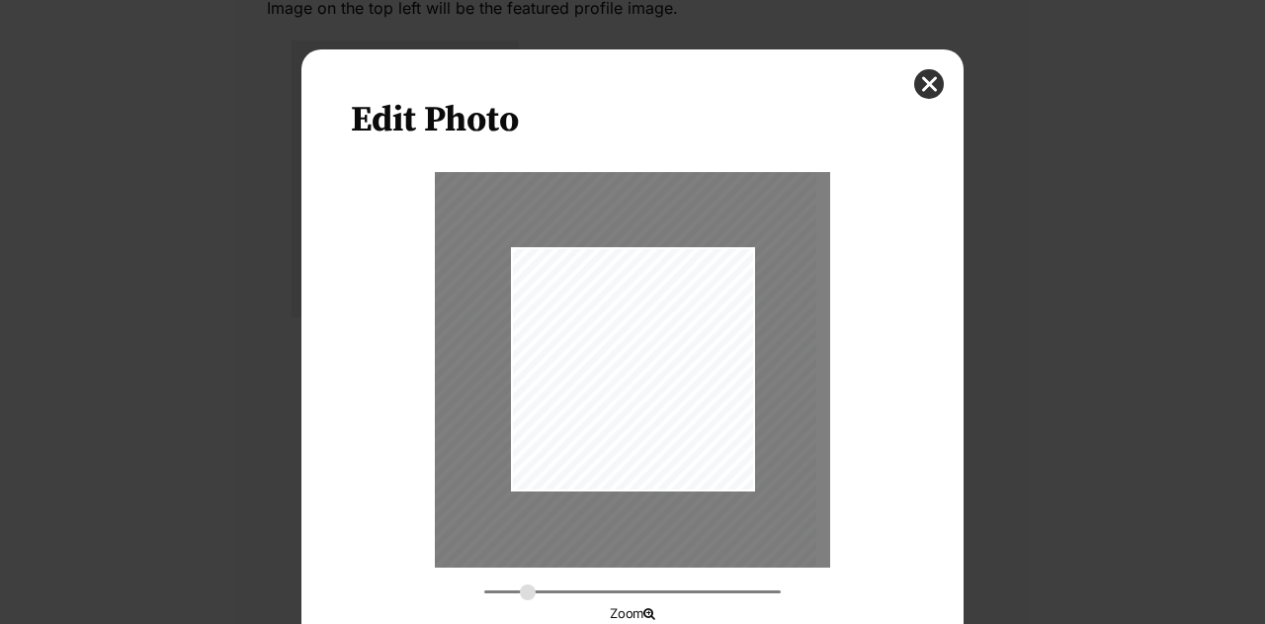
drag, startPoint x: 664, startPoint y: 444, endPoint x: 658, endPoint y: 455, distance: 12.4
click at [658, 455] on div "Dialog Window - Close (Press escape to close)" at bounding box center [625, 405] width 384 height 511
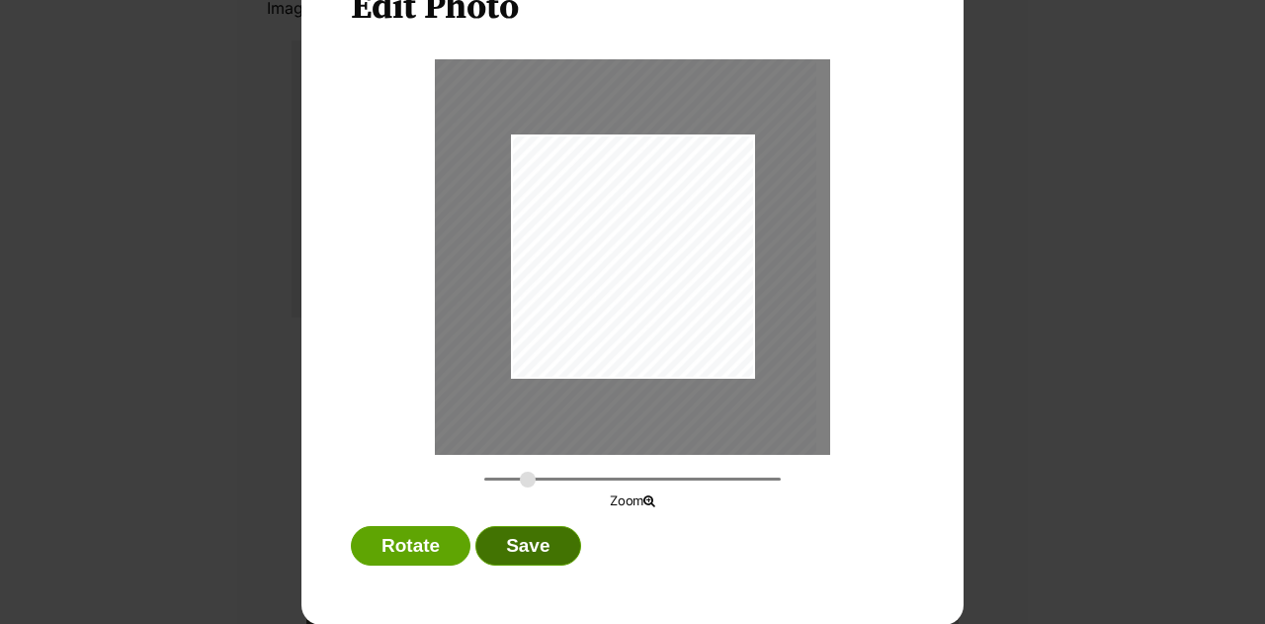
click at [475, 551] on button "Save" at bounding box center [527, 546] width 105 height 40
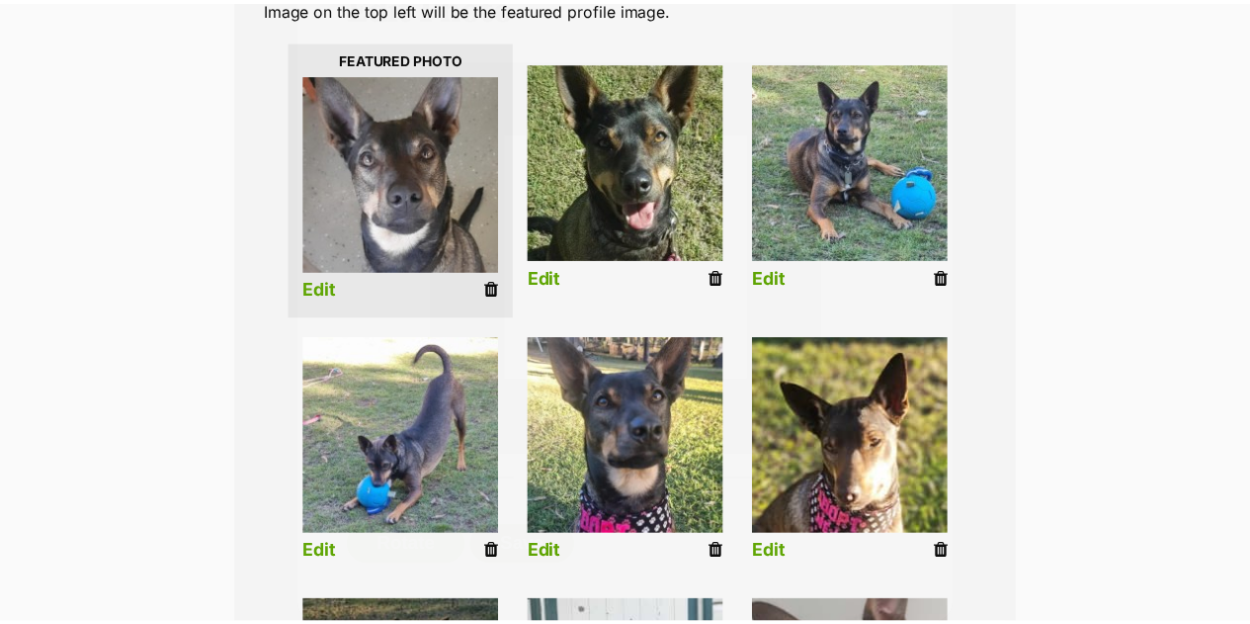
scroll to position [474, 0]
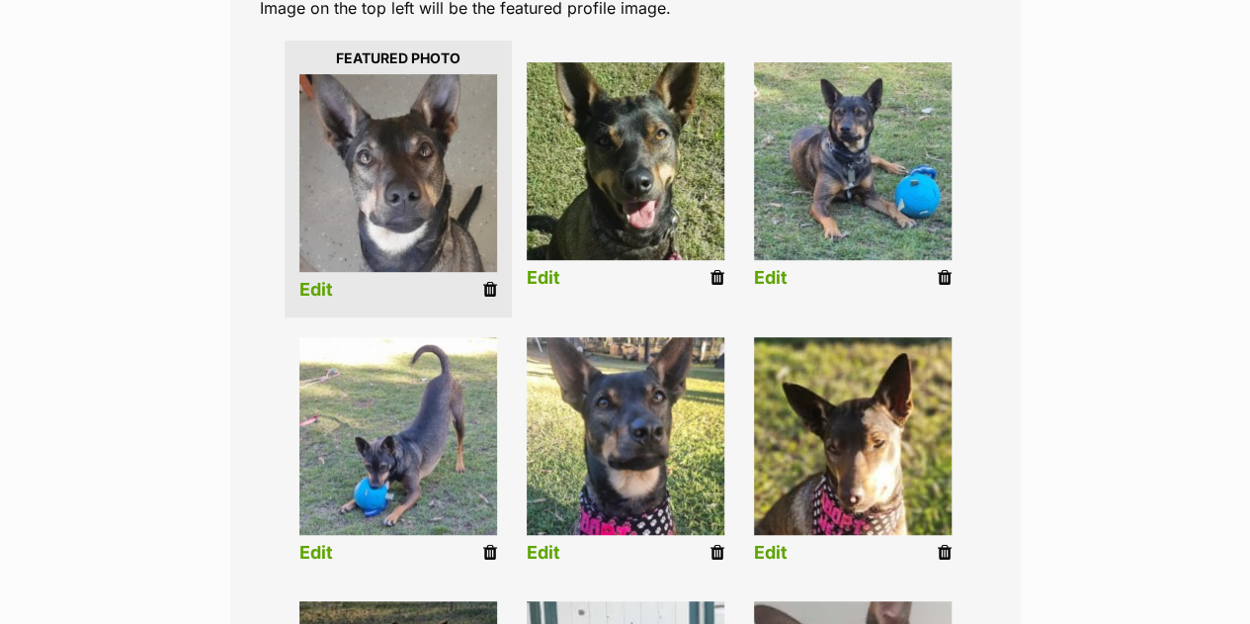
click at [776, 558] on link "Edit" at bounding box center [771, 553] width 34 height 21
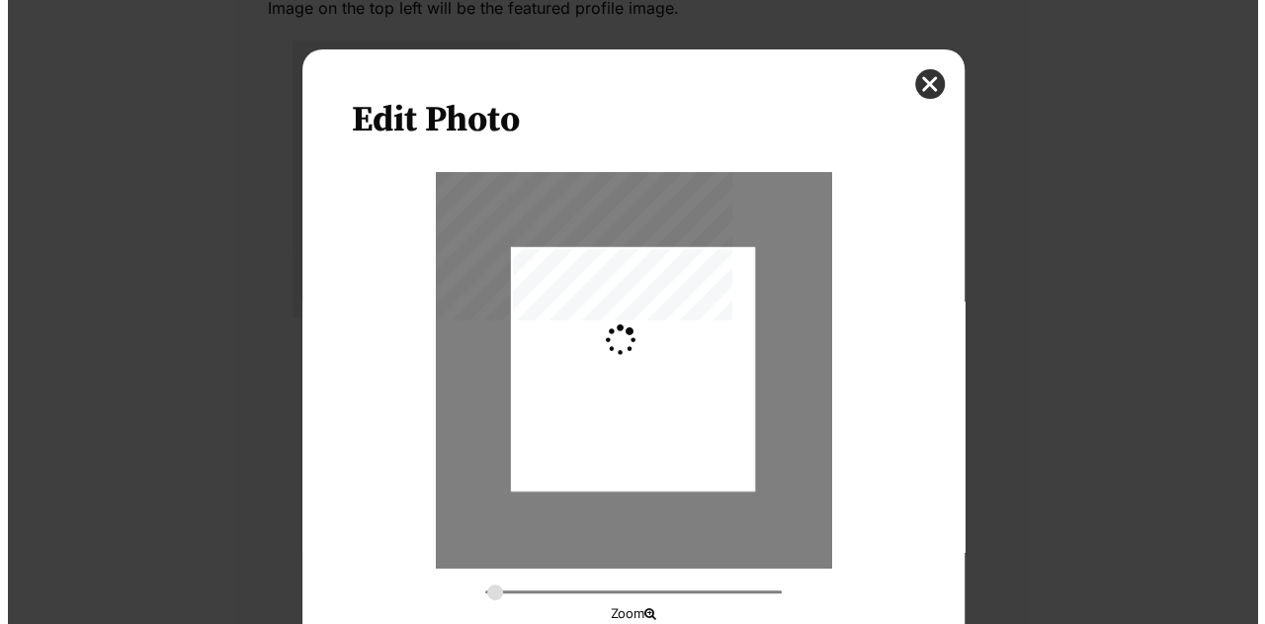
scroll to position [0, 0]
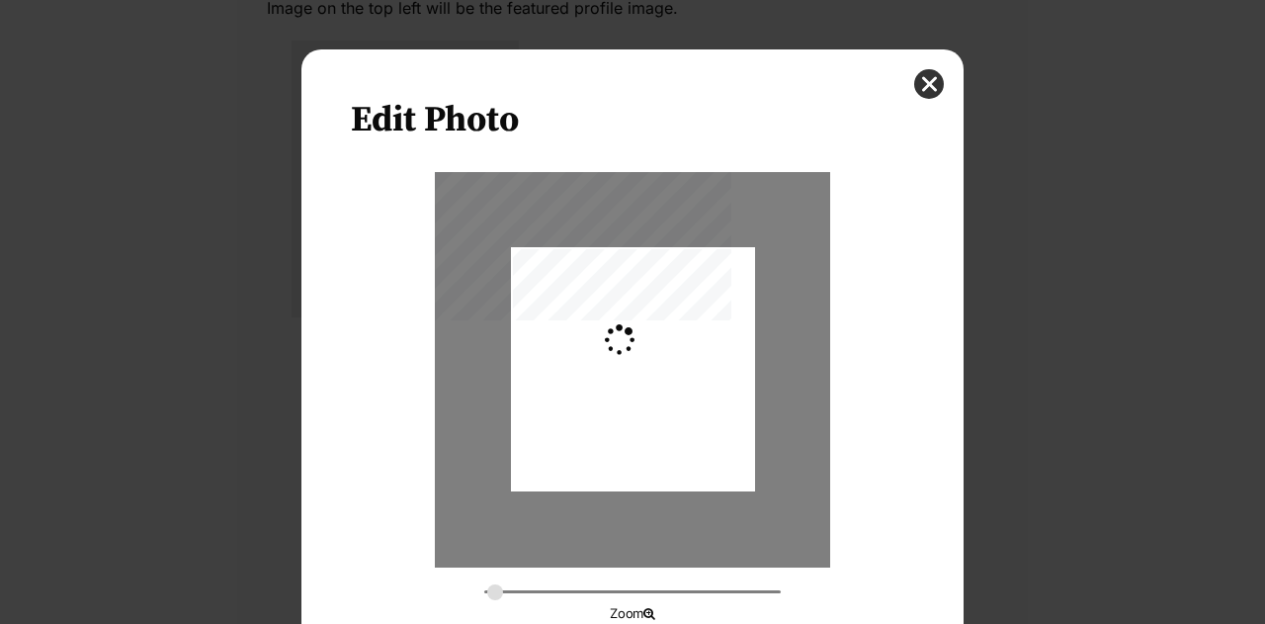
type input "0.2744"
drag, startPoint x: 633, startPoint y: 404, endPoint x: 627, endPoint y: 417, distance: 14.2
click at [627, 417] on div "Dialog Window - Close (Press escape to close)" at bounding box center [633, 381] width 244 height 325
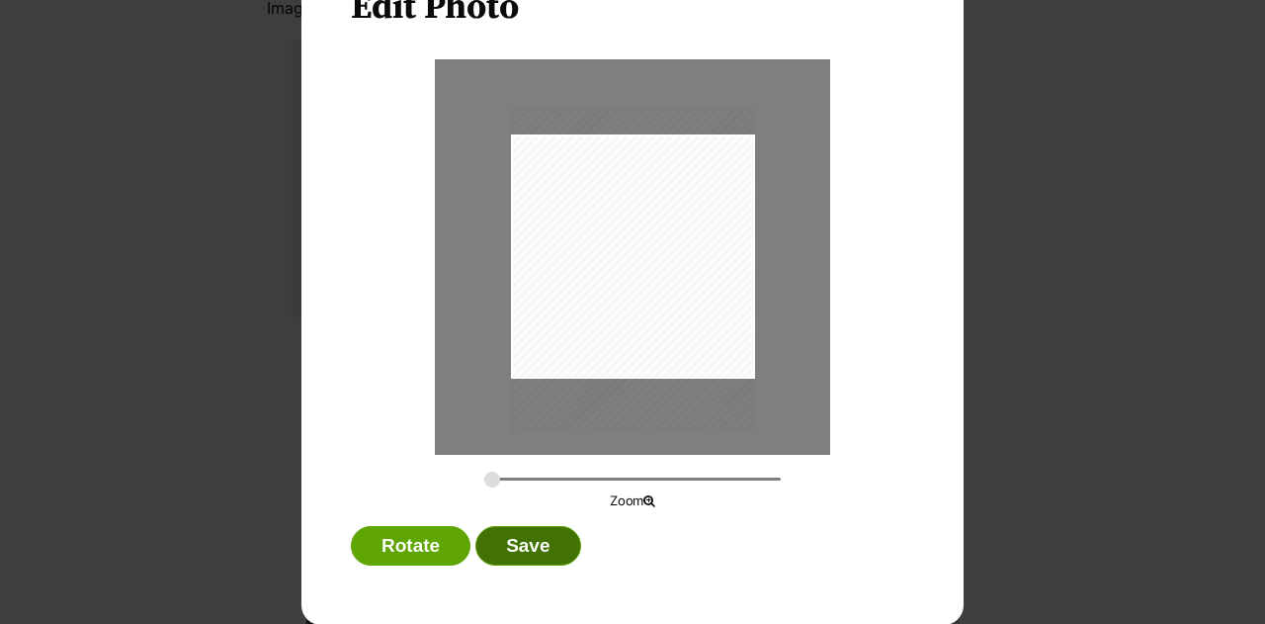
click at [514, 549] on button "Save" at bounding box center [527, 546] width 105 height 40
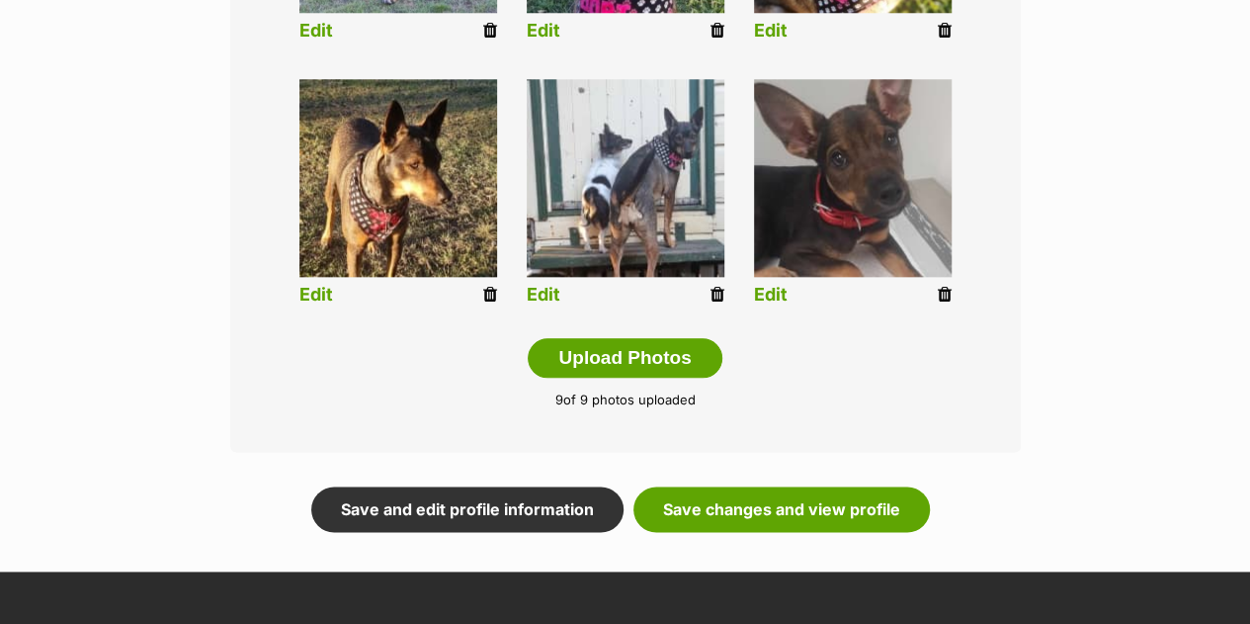
scroll to position [997, 0]
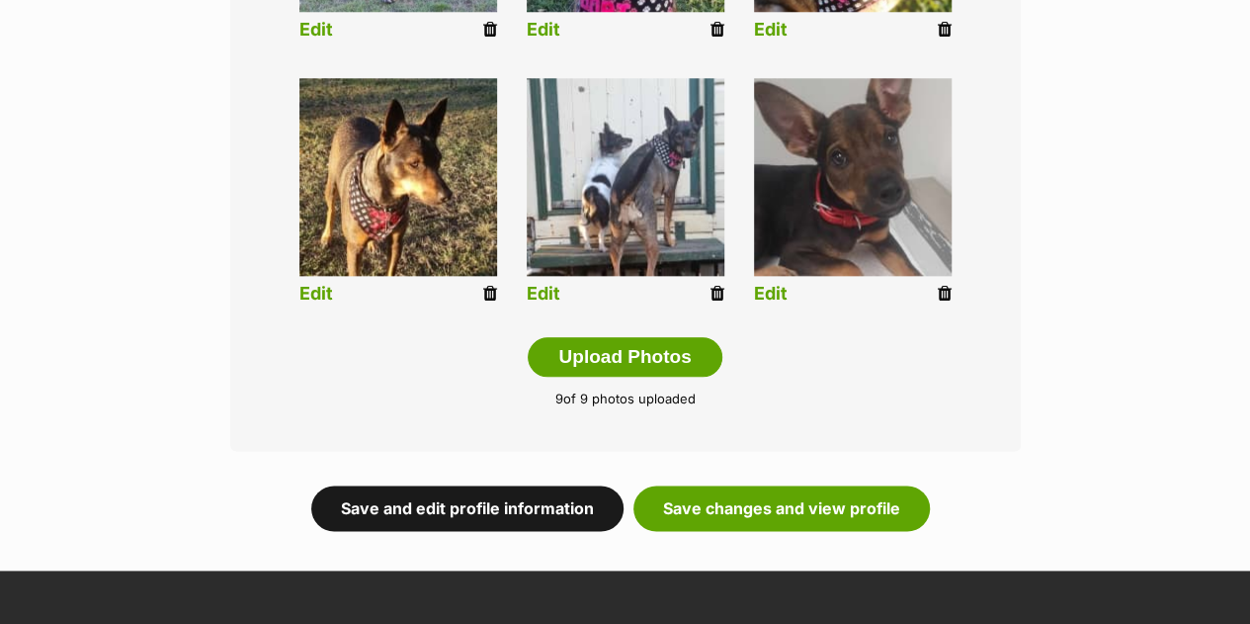
click at [483, 513] on link "Save and edit profile information" at bounding box center [467, 507] width 312 height 45
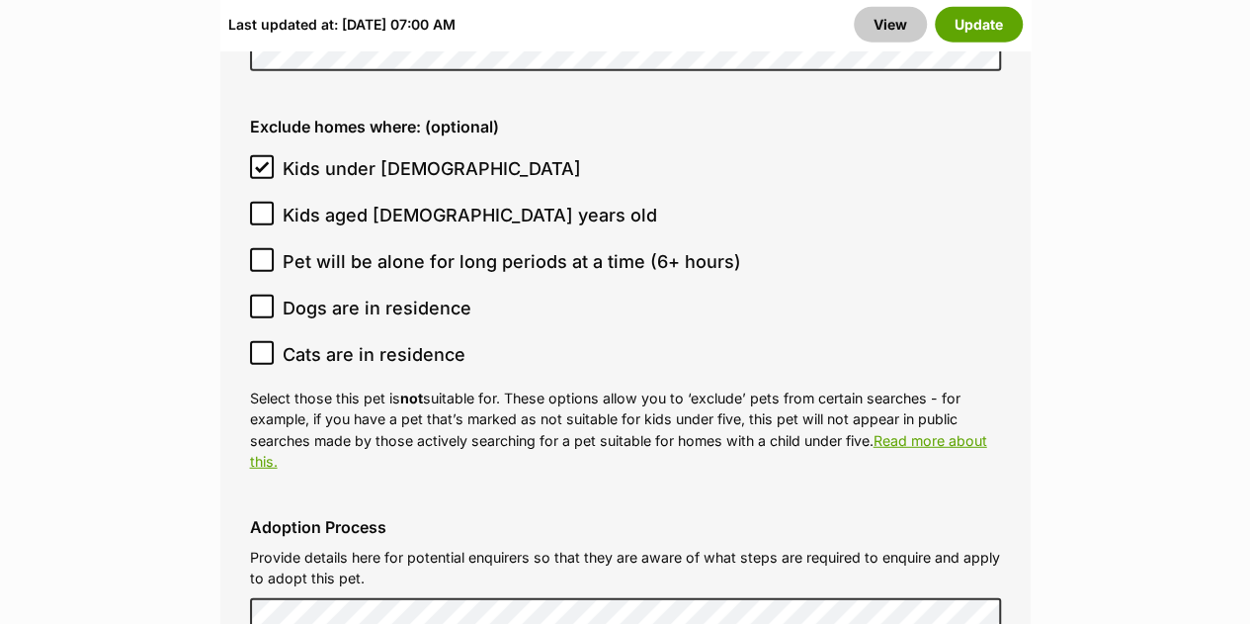
scroll to position [6291, 0]
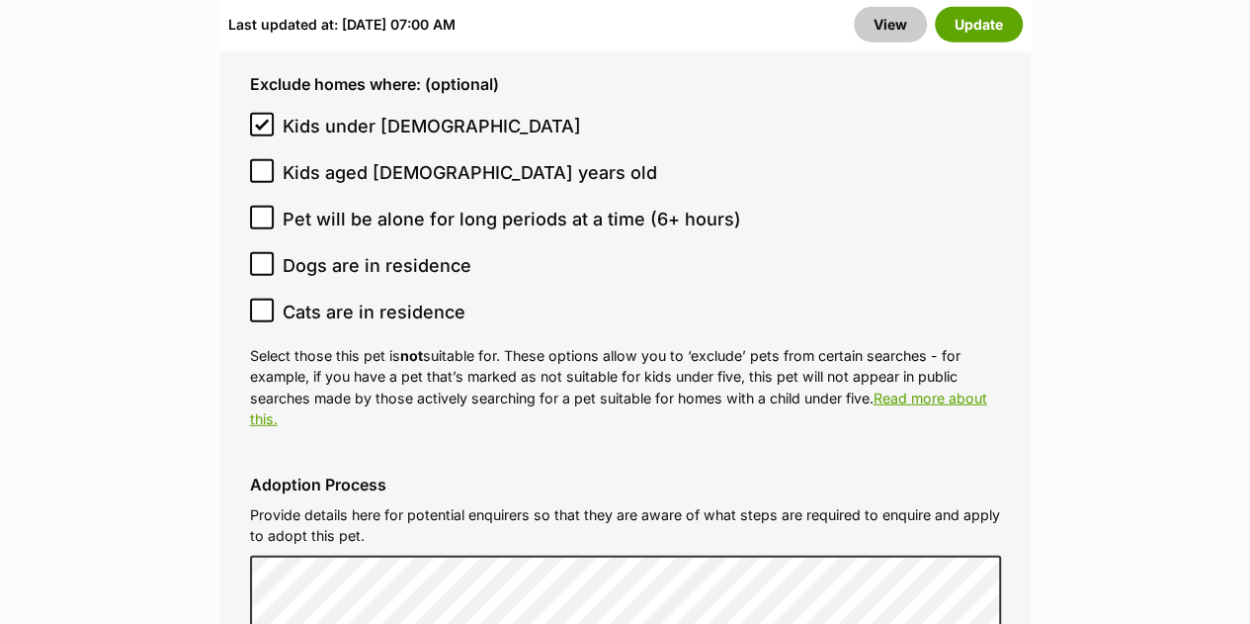
click at [262, 303] on icon at bounding box center [262, 310] width 14 height 14
click at [262, 299] on input "Cats are in residence" at bounding box center [262, 311] width 24 height 24
click at [263, 303] on icon at bounding box center [262, 310] width 14 height 14
click at [263, 299] on input "Cats are in residence" at bounding box center [262, 311] width 24 height 24
checkbox input "false"
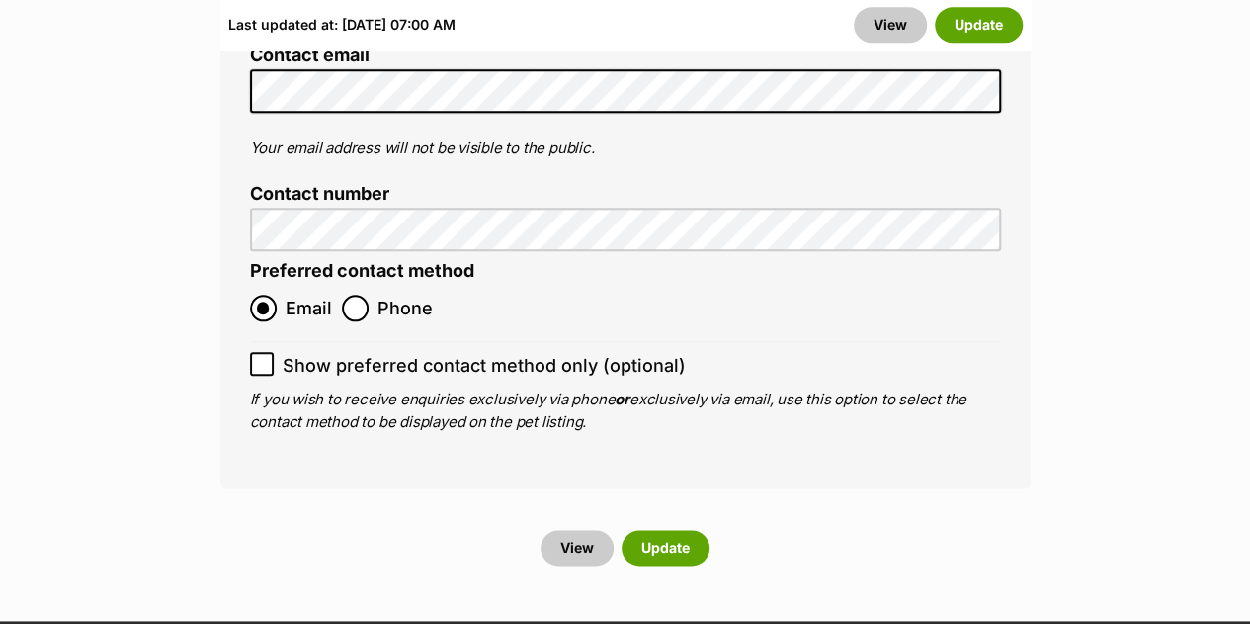
scroll to position [8585, 0]
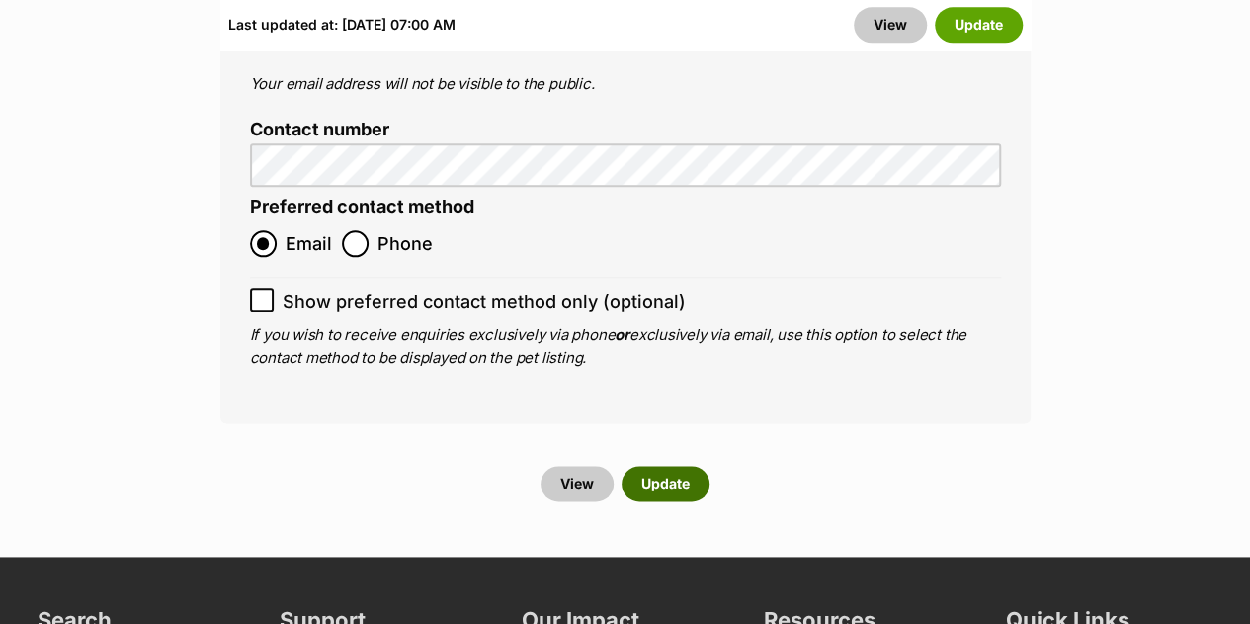
click at [677, 466] on button "Update" at bounding box center [666, 484] width 88 height 36
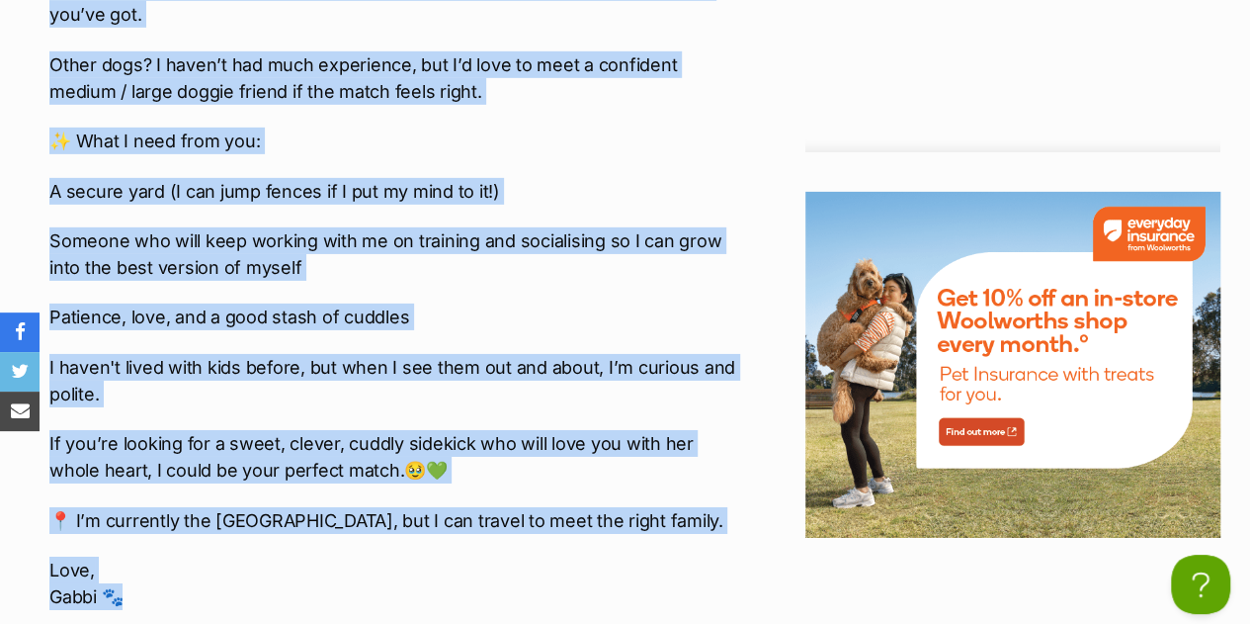
drag, startPoint x: 55, startPoint y: 48, endPoint x: 281, endPoint y: 601, distance: 596.7
copy div "🐾 Hi, I’m Gabbi! 🐾 I might only be about 18 months old, but I already know exac…"
